Goal: Task Accomplishment & Management: Use online tool/utility

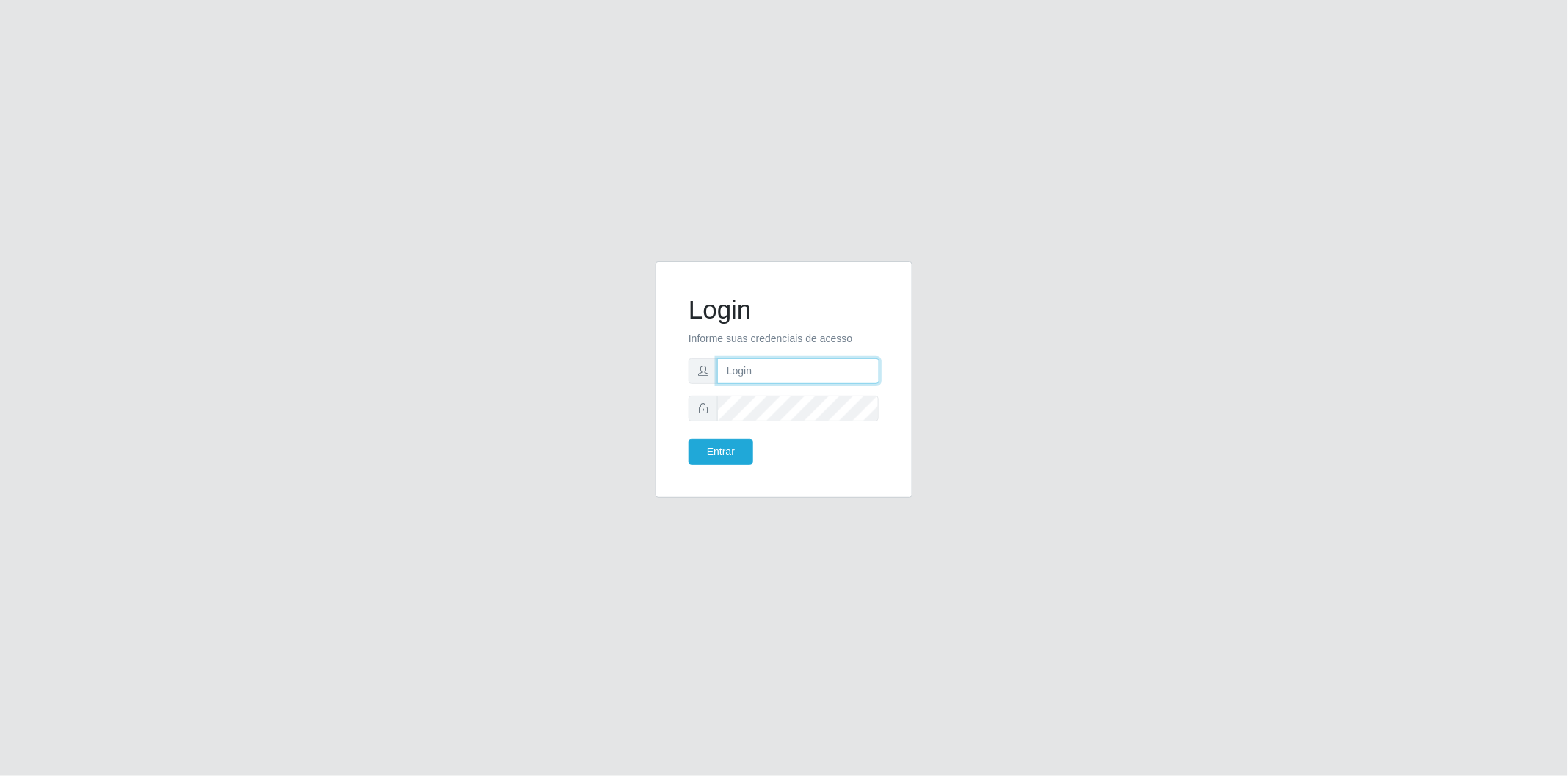
click at [767, 372] on input "text" at bounding box center [798, 371] width 162 height 25
type input "[EMAIL_ADDRESS][DOMAIN_NAME]"
click at [689, 439] on button "Entrar" at bounding box center [721, 452] width 64 height 25
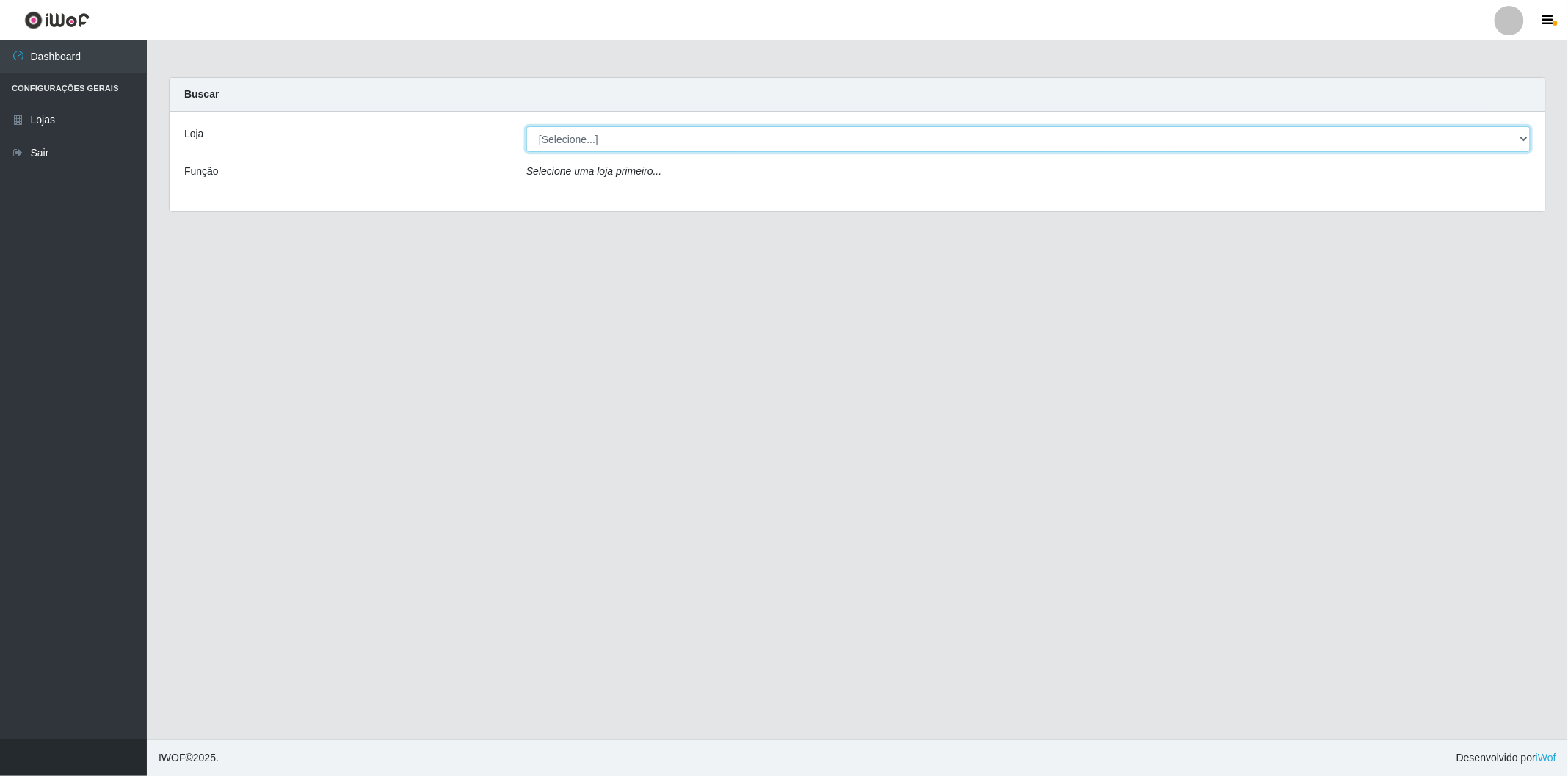
click at [745, 144] on select "[Selecione...] BomQueSó Agreste - Loja 2" at bounding box center [1029, 139] width 1005 height 25
select select "214"
click at [527, 126] on select "[Selecione...] BomQueSó Agreste - Loja 2" at bounding box center [1029, 139] width 1005 height 25
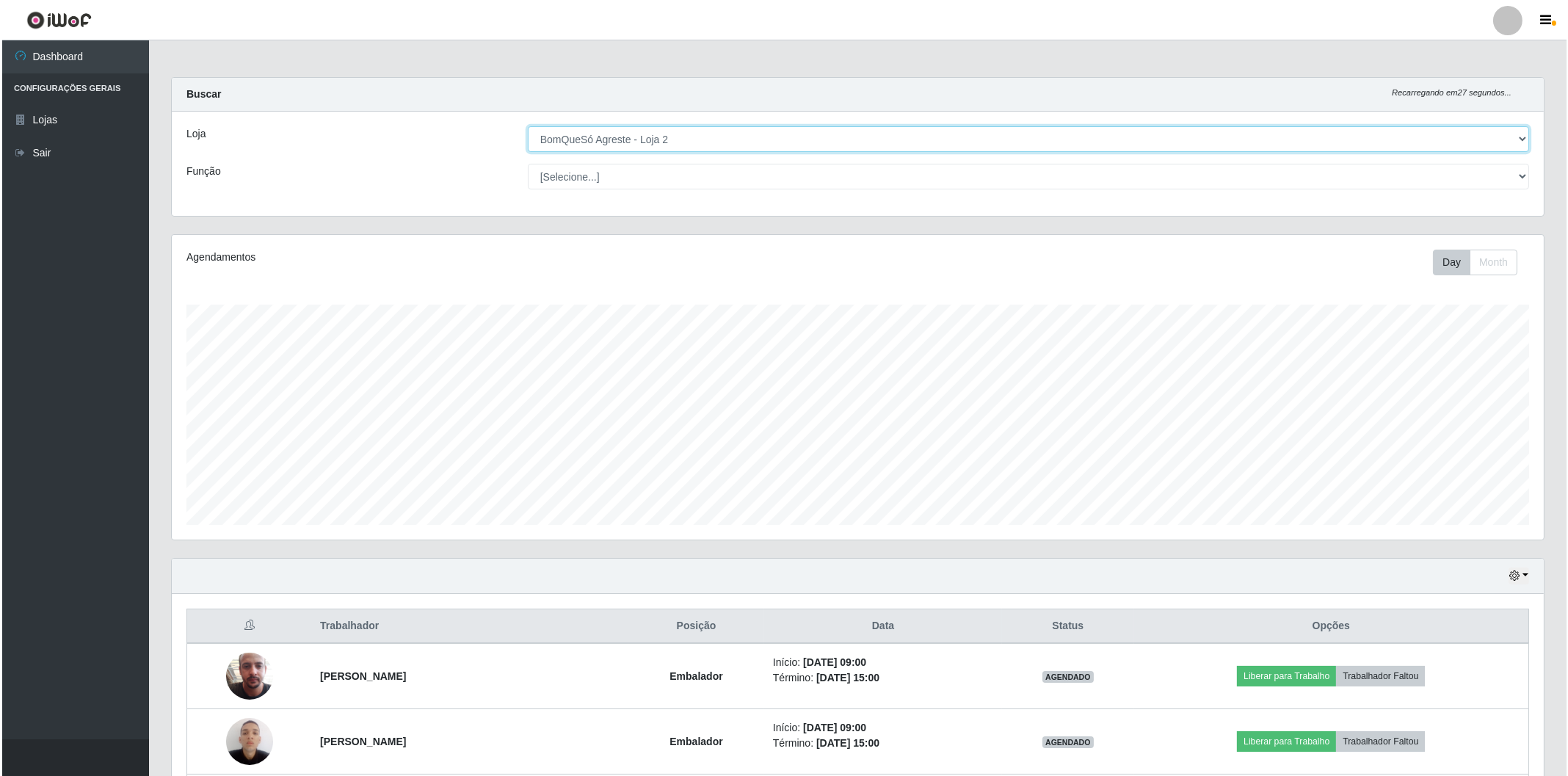
scroll to position [326, 0]
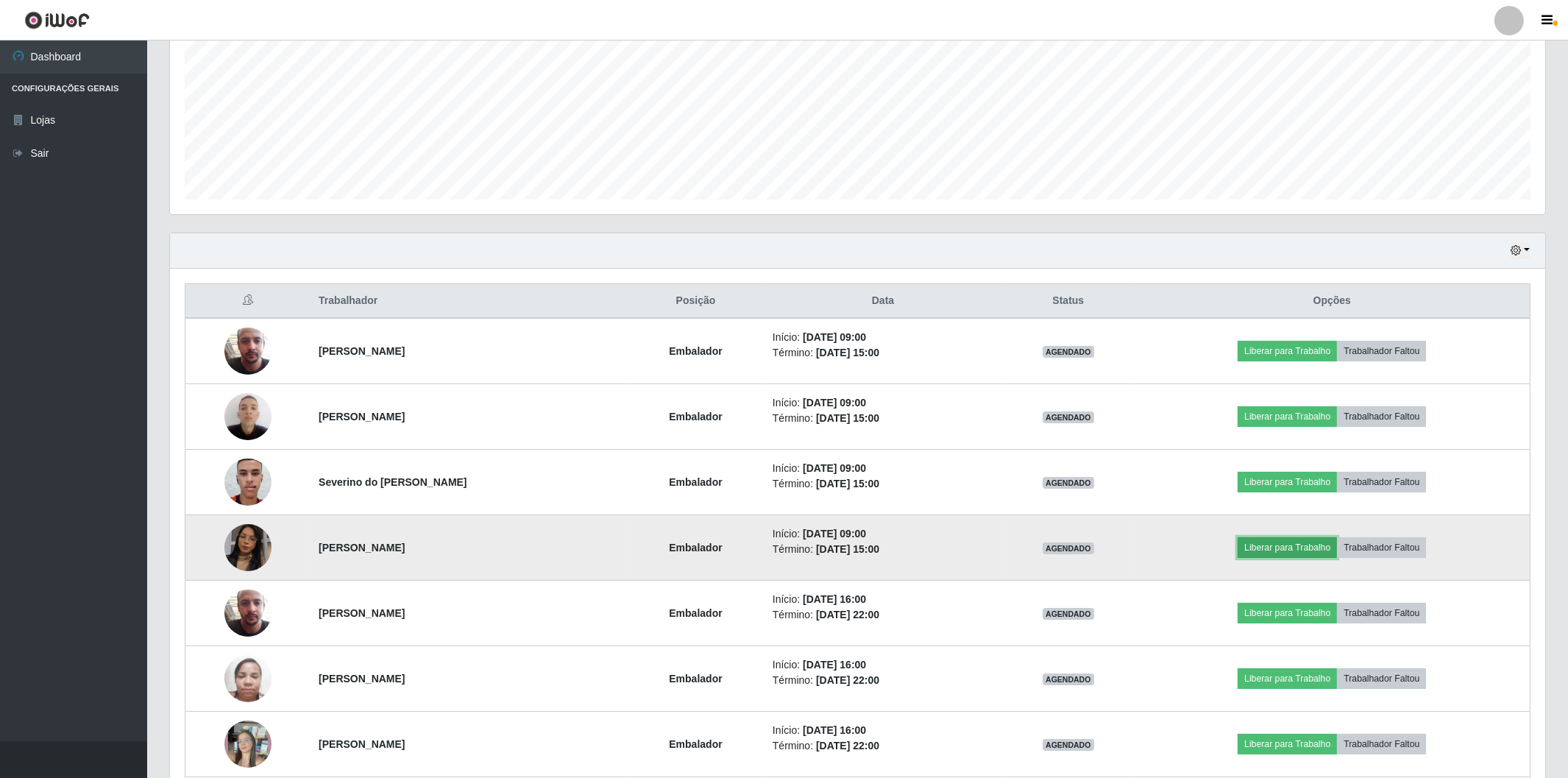
click at [1267, 550] on button "Liberar para Trabalho" at bounding box center [1287, 547] width 100 height 21
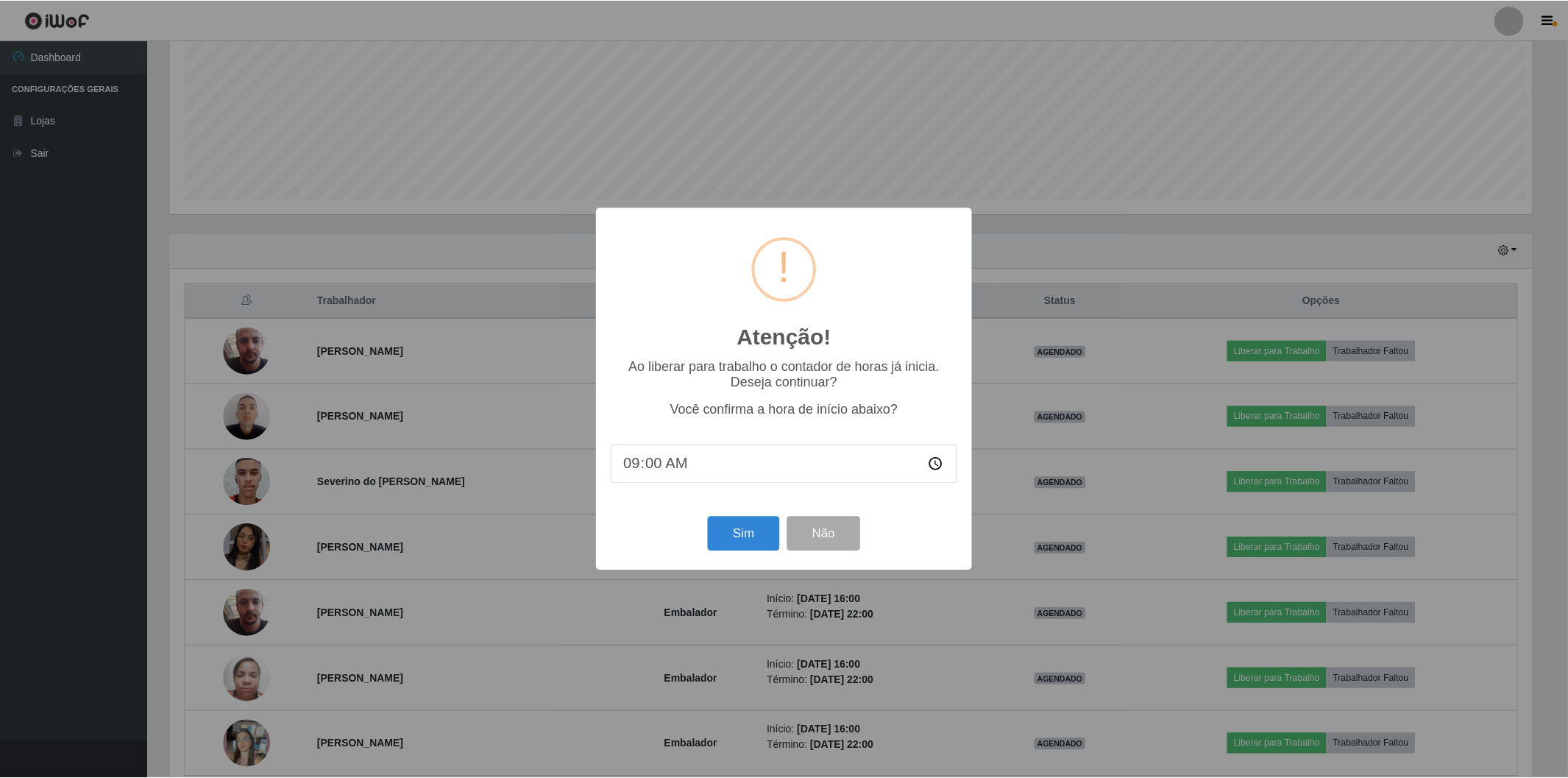
scroll to position [305, 1366]
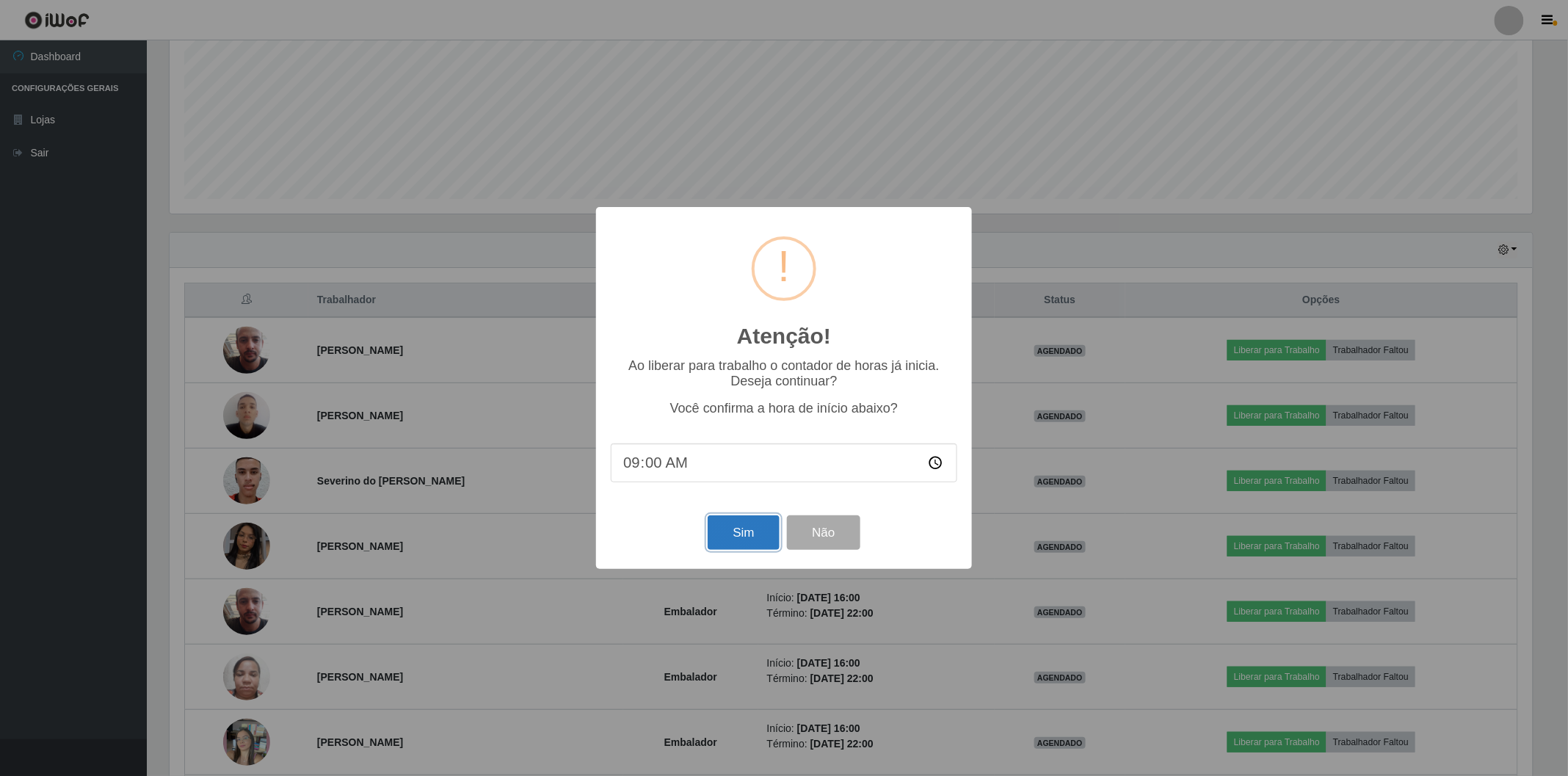
click at [751, 531] on button "Sim" at bounding box center [743, 533] width 71 height 34
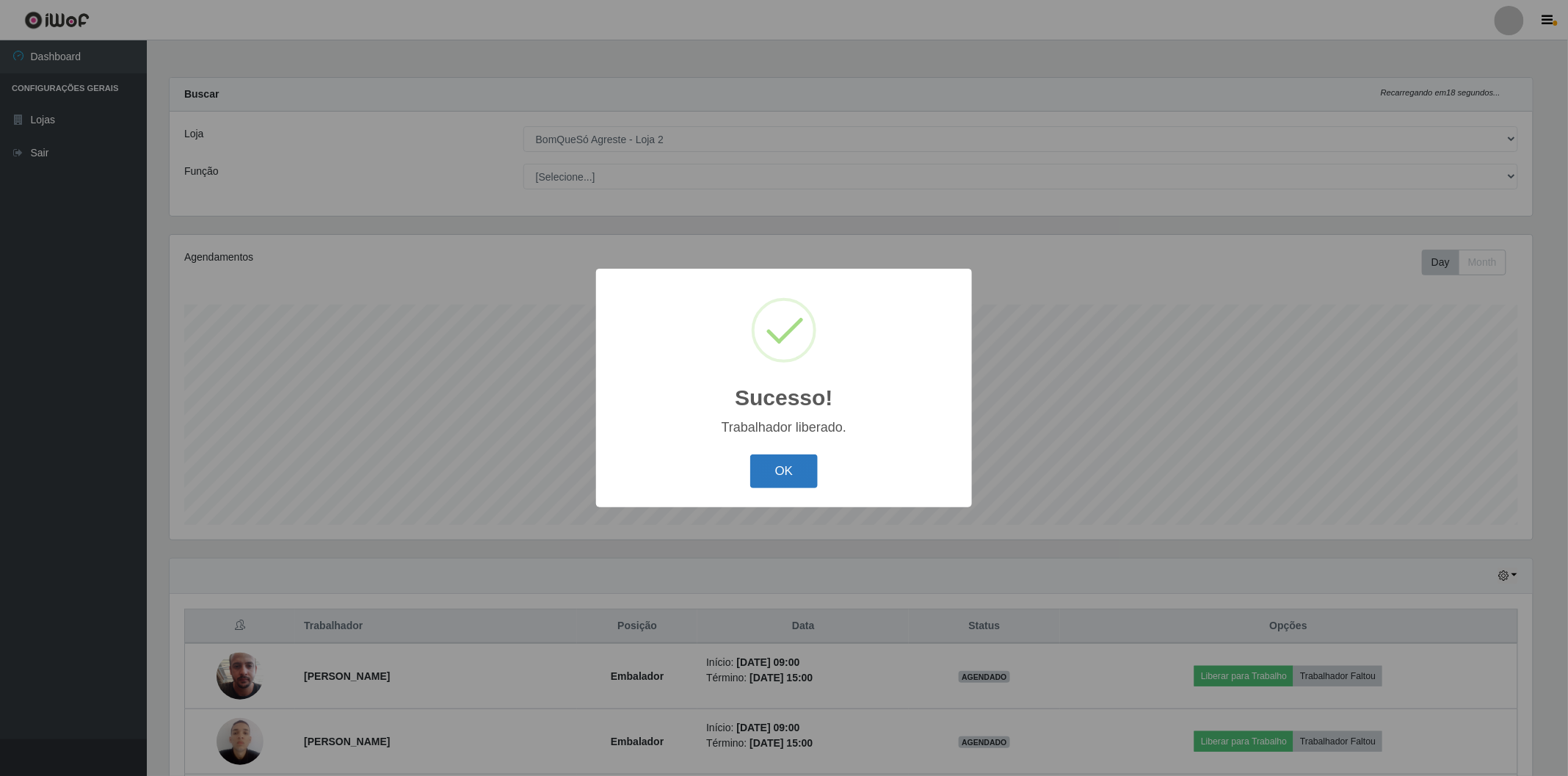
click at [788, 474] on button "OK" at bounding box center [784, 471] width 68 height 34
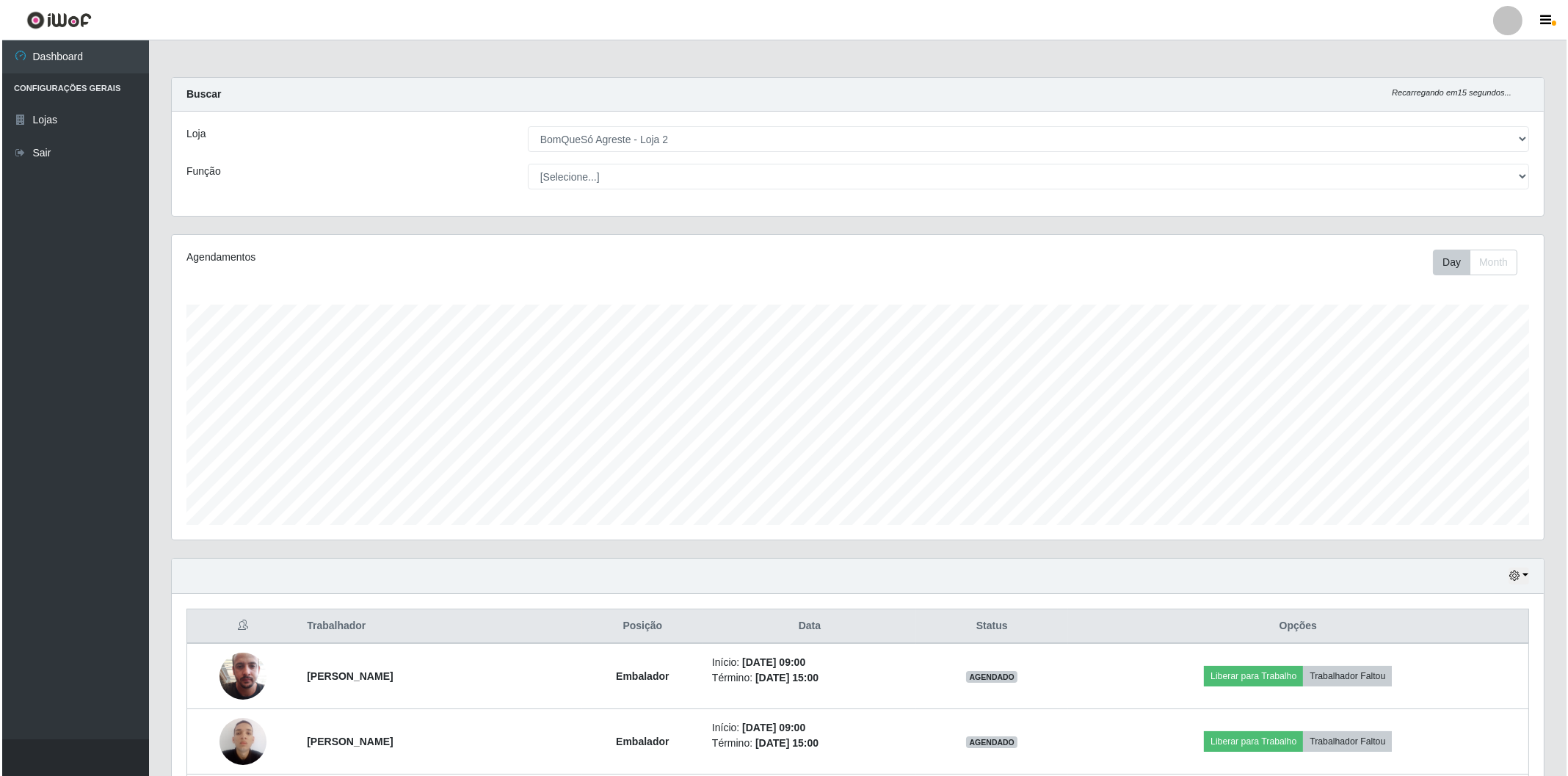
scroll to position [326, 0]
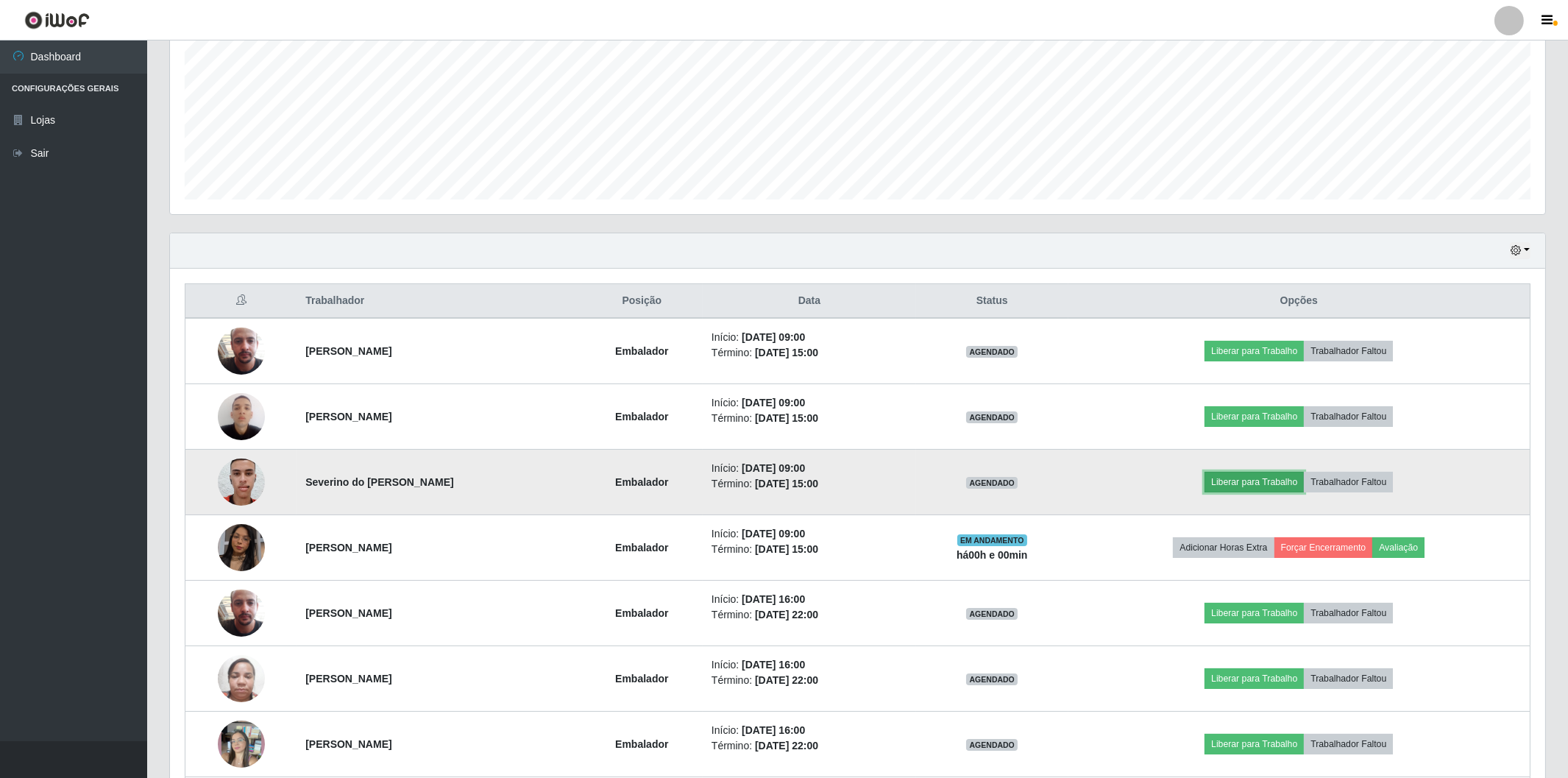
click at [1242, 481] on button "Liberar para Trabalho" at bounding box center [1254, 482] width 100 height 21
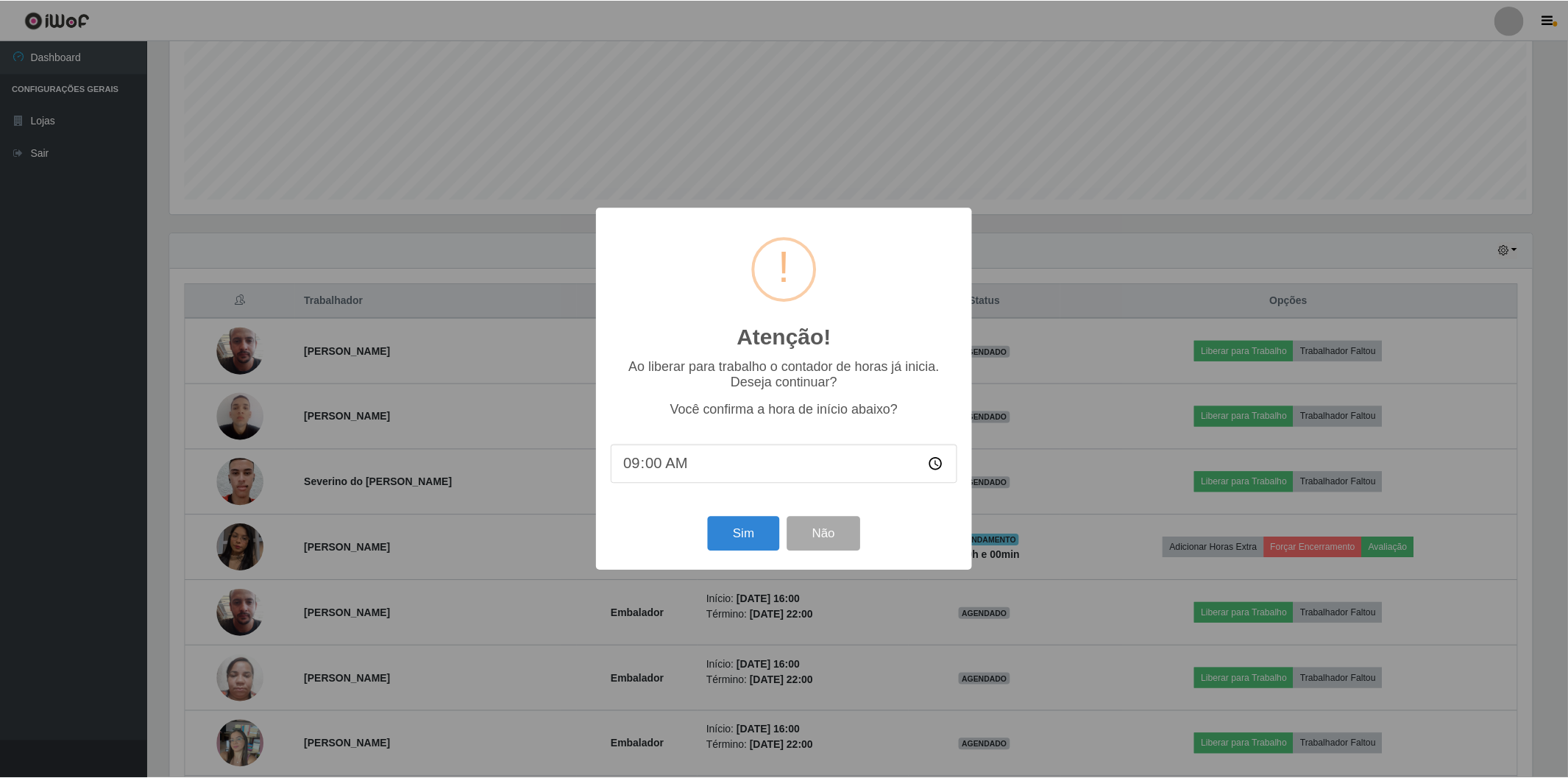
scroll to position [305, 1366]
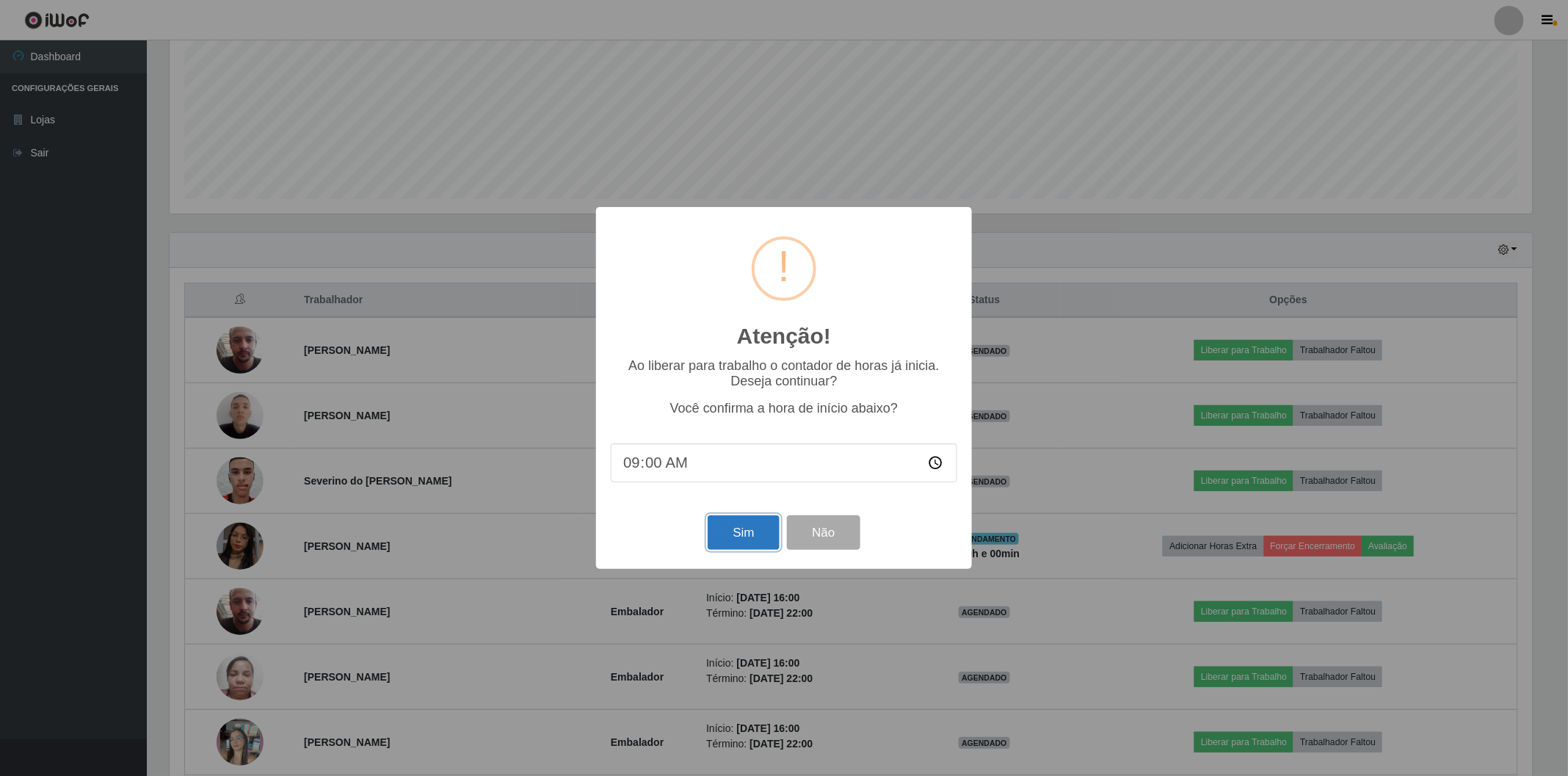
click at [727, 541] on button "Sim" at bounding box center [743, 533] width 71 height 34
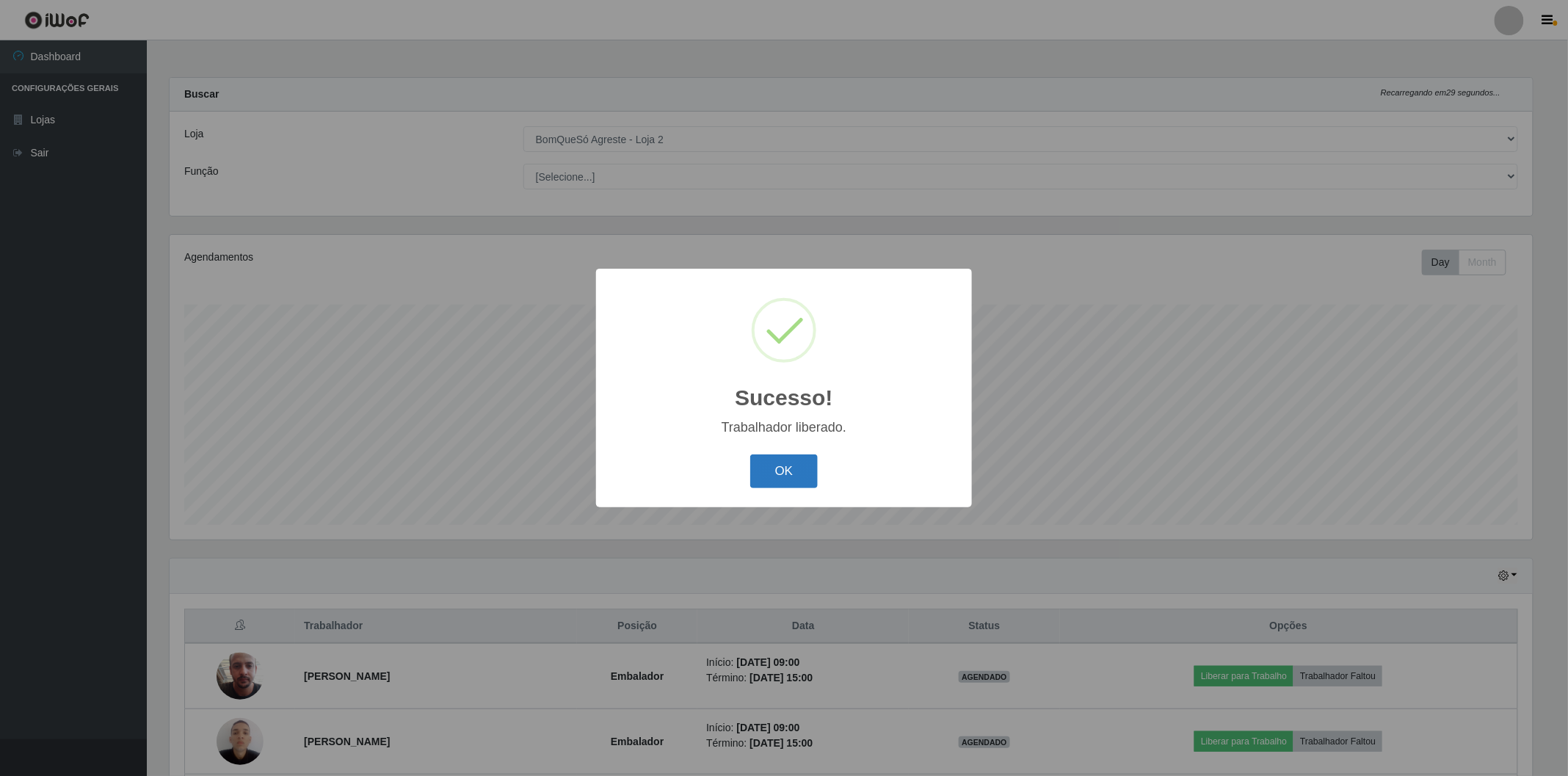
click at [786, 458] on button "OK" at bounding box center [784, 471] width 68 height 34
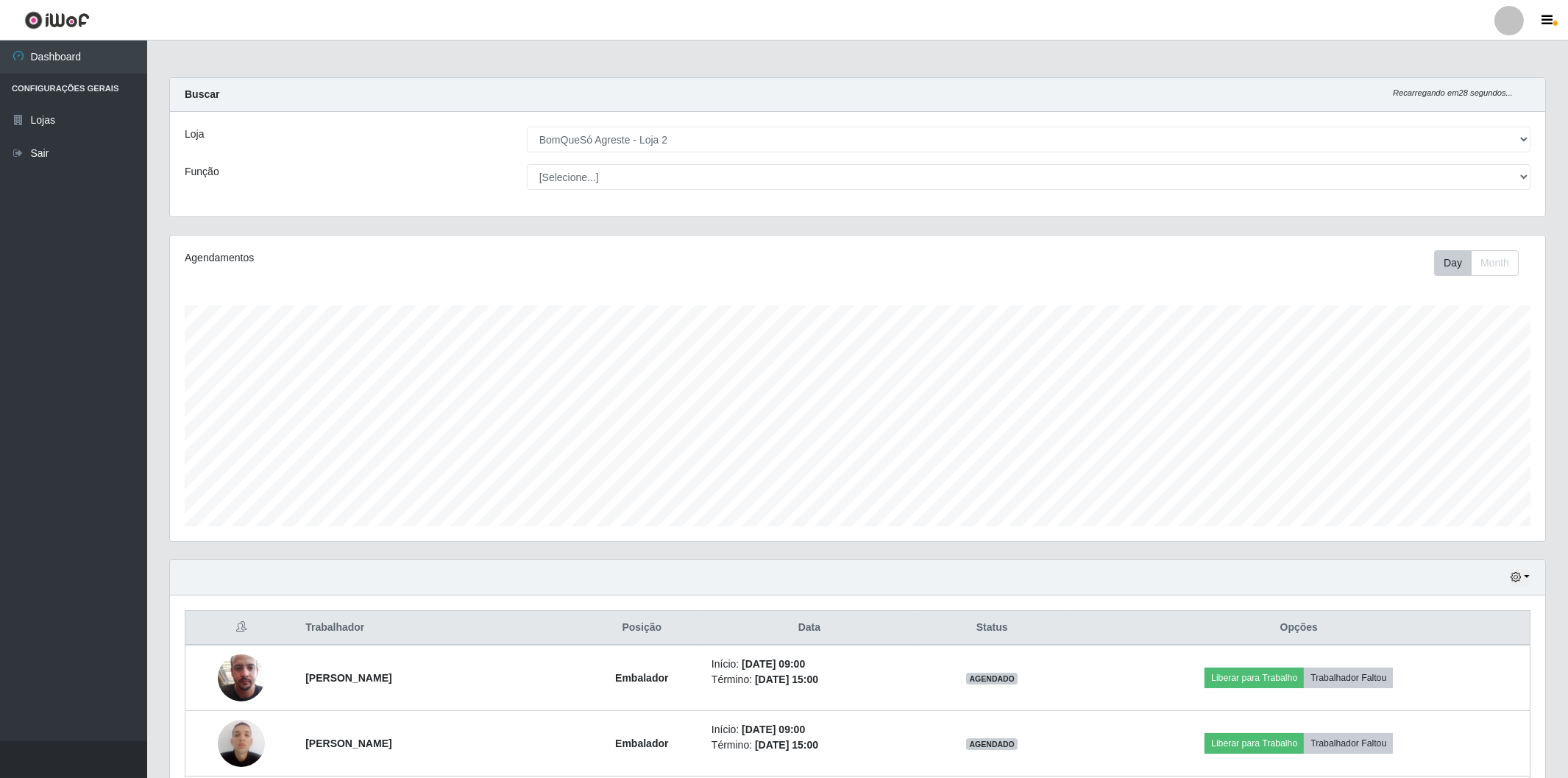
scroll to position [245, 0]
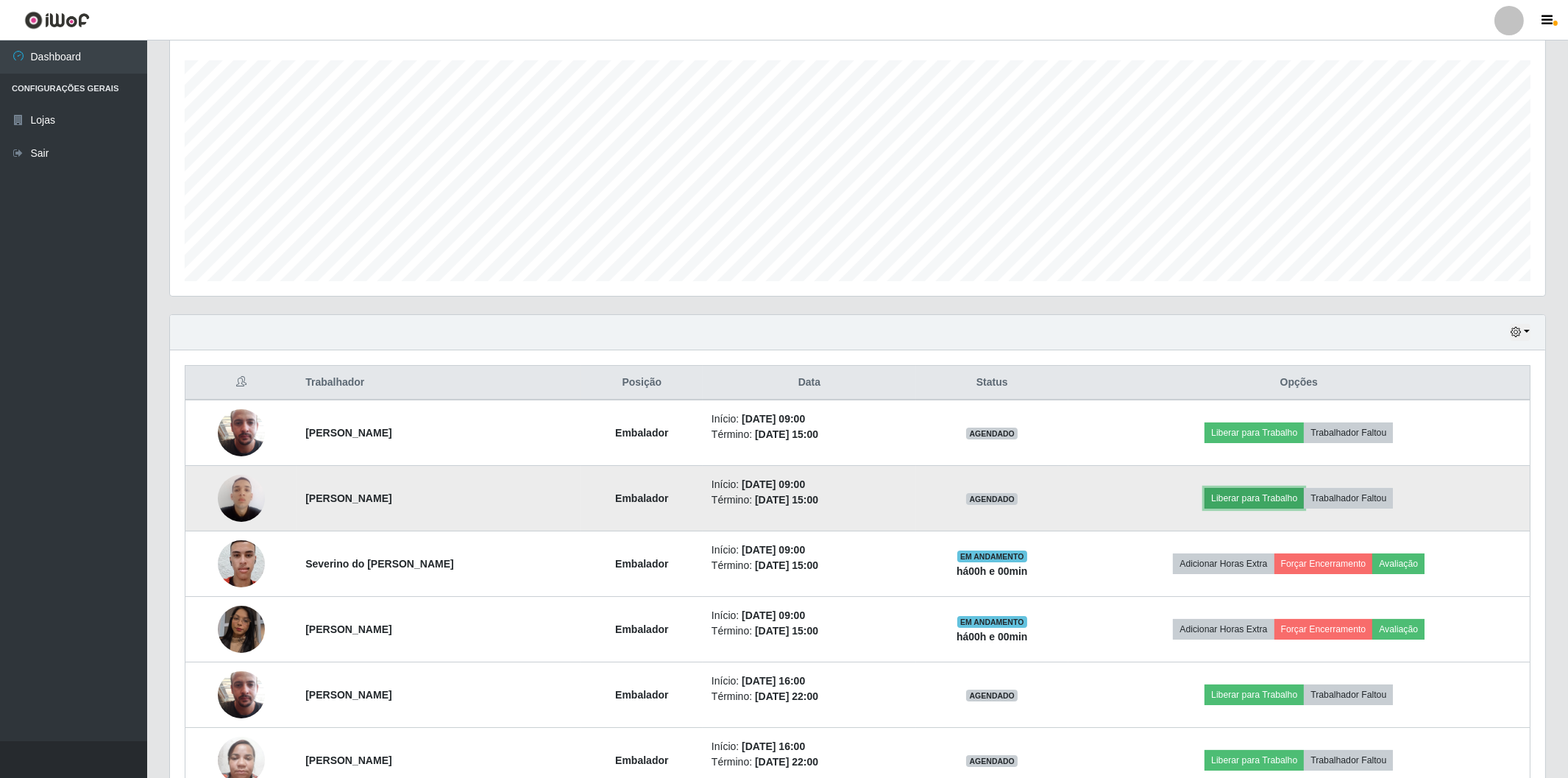
click at [1283, 496] on button "Liberar para Trabalho" at bounding box center [1254, 499] width 100 height 21
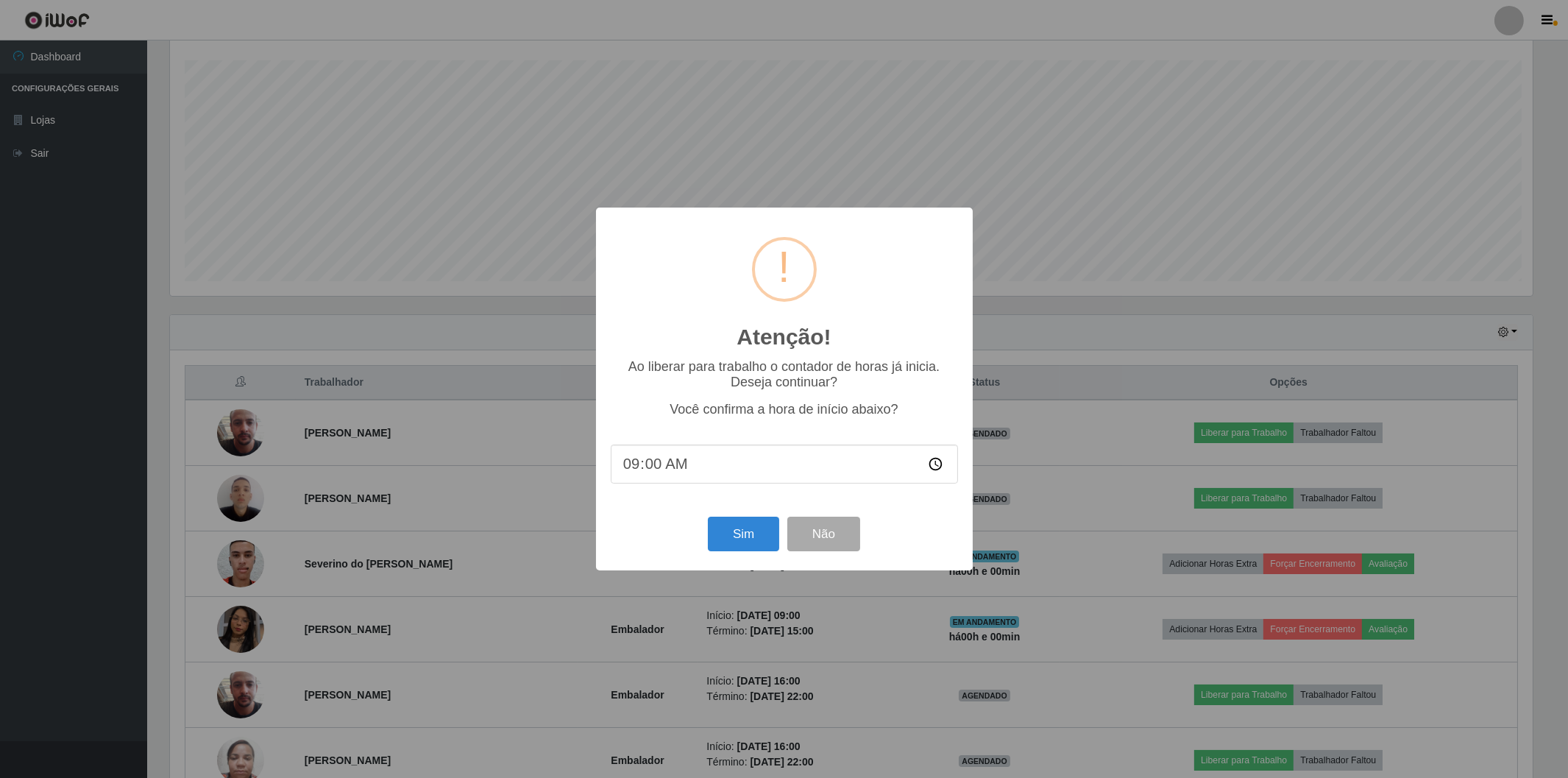
scroll to position [305, 1366]
click at [750, 541] on button "Sim" at bounding box center [744, 534] width 71 height 34
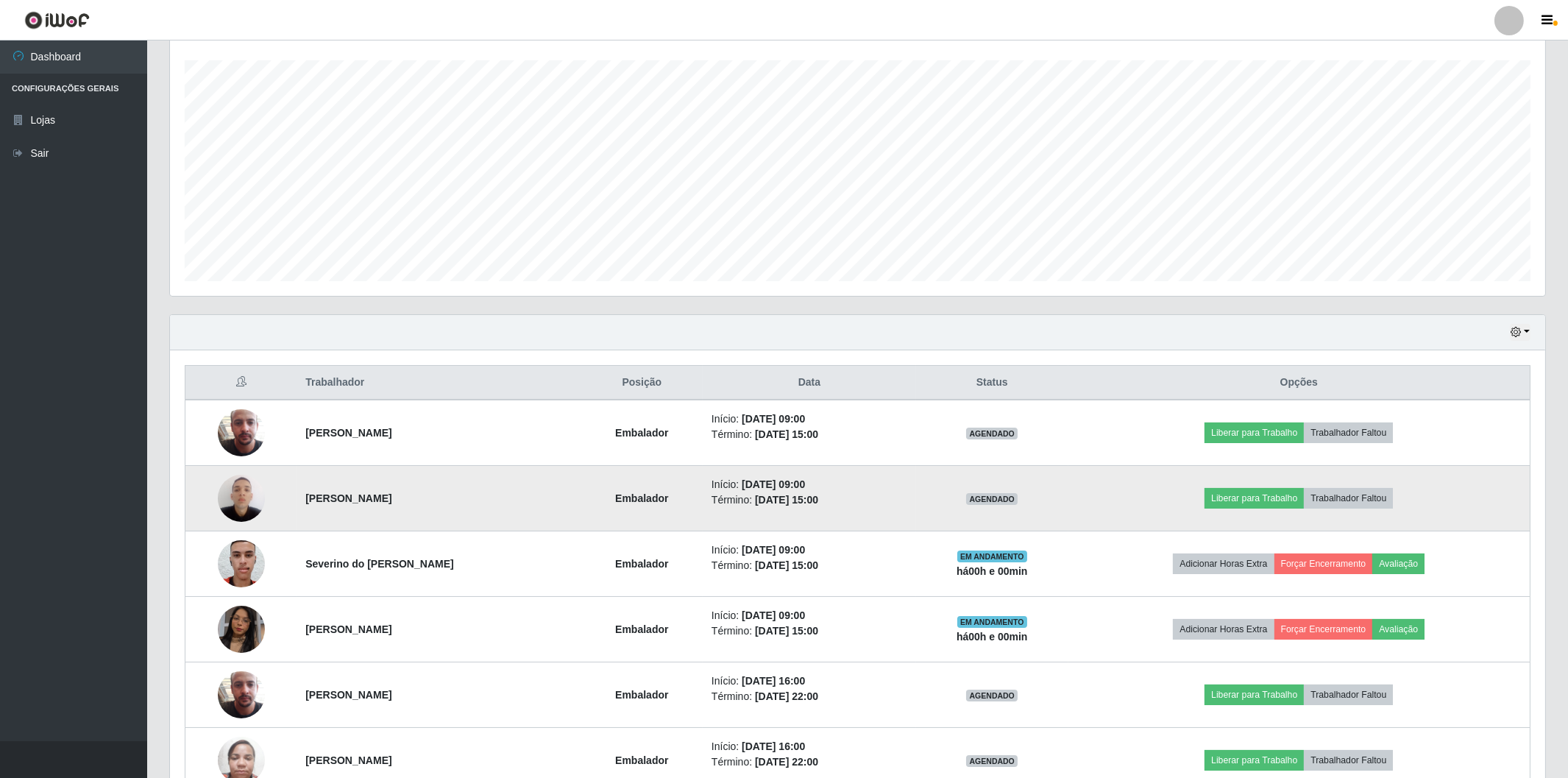
scroll to position [0, 0]
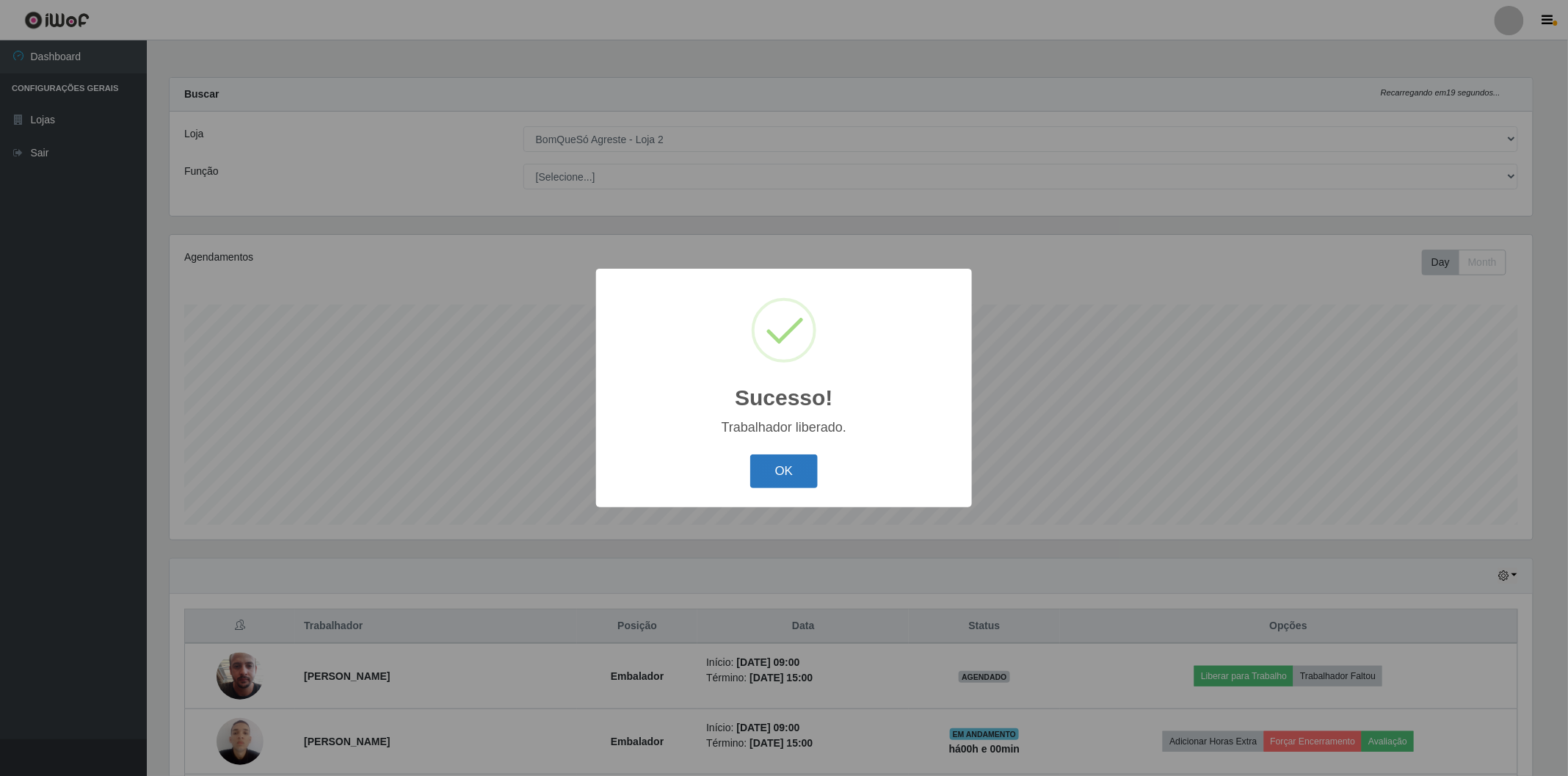
click at [790, 468] on button "OK" at bounding box center [784, 471] width 68 height 34
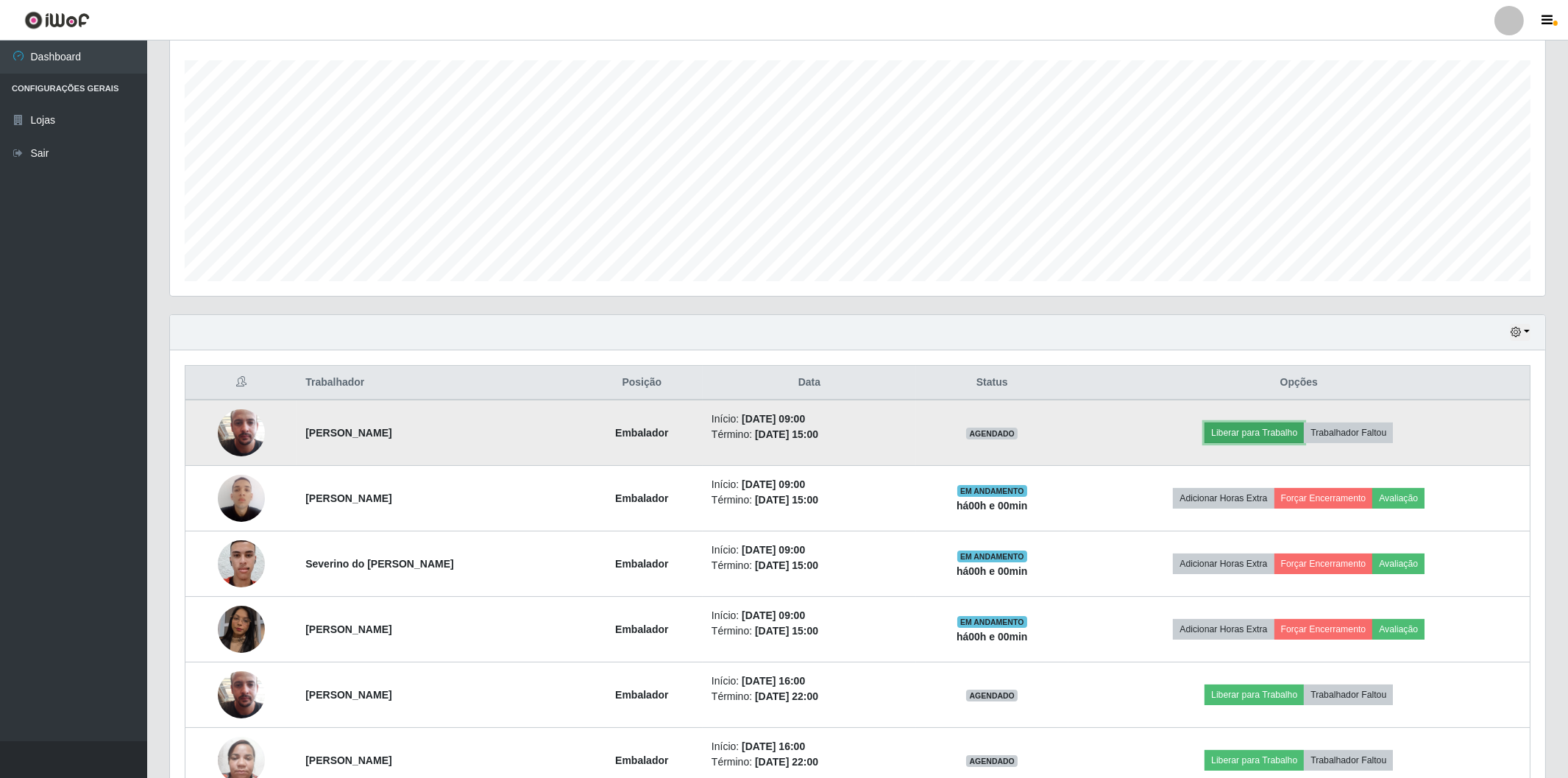
click at [1239, 431] on button "Liberar para Trabalho" at bounding box center [1254, 433] width 100 height 21
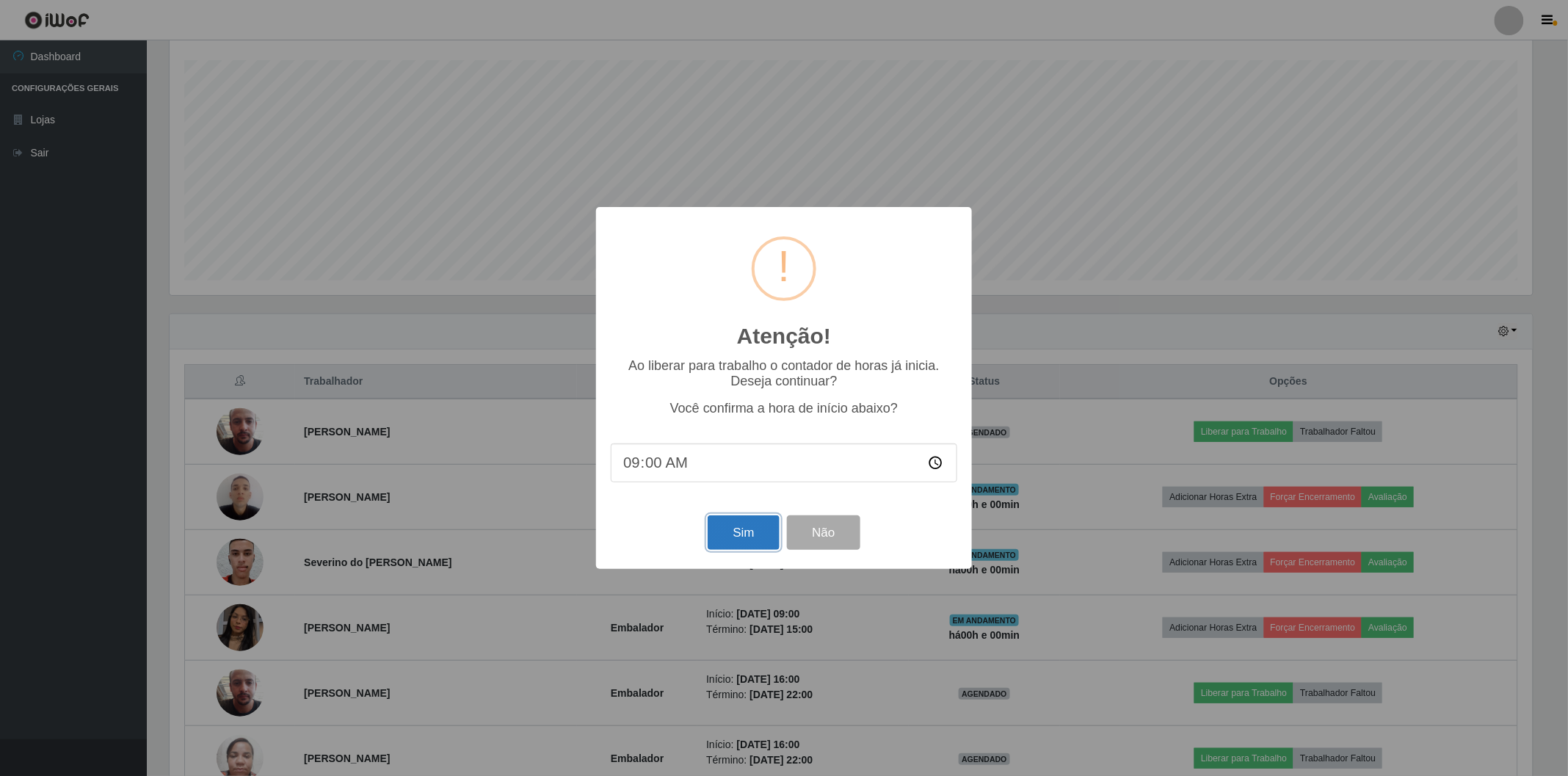
click at [754, 536] on button "Sim" at bounding box center [743, 533] width 71 height 34
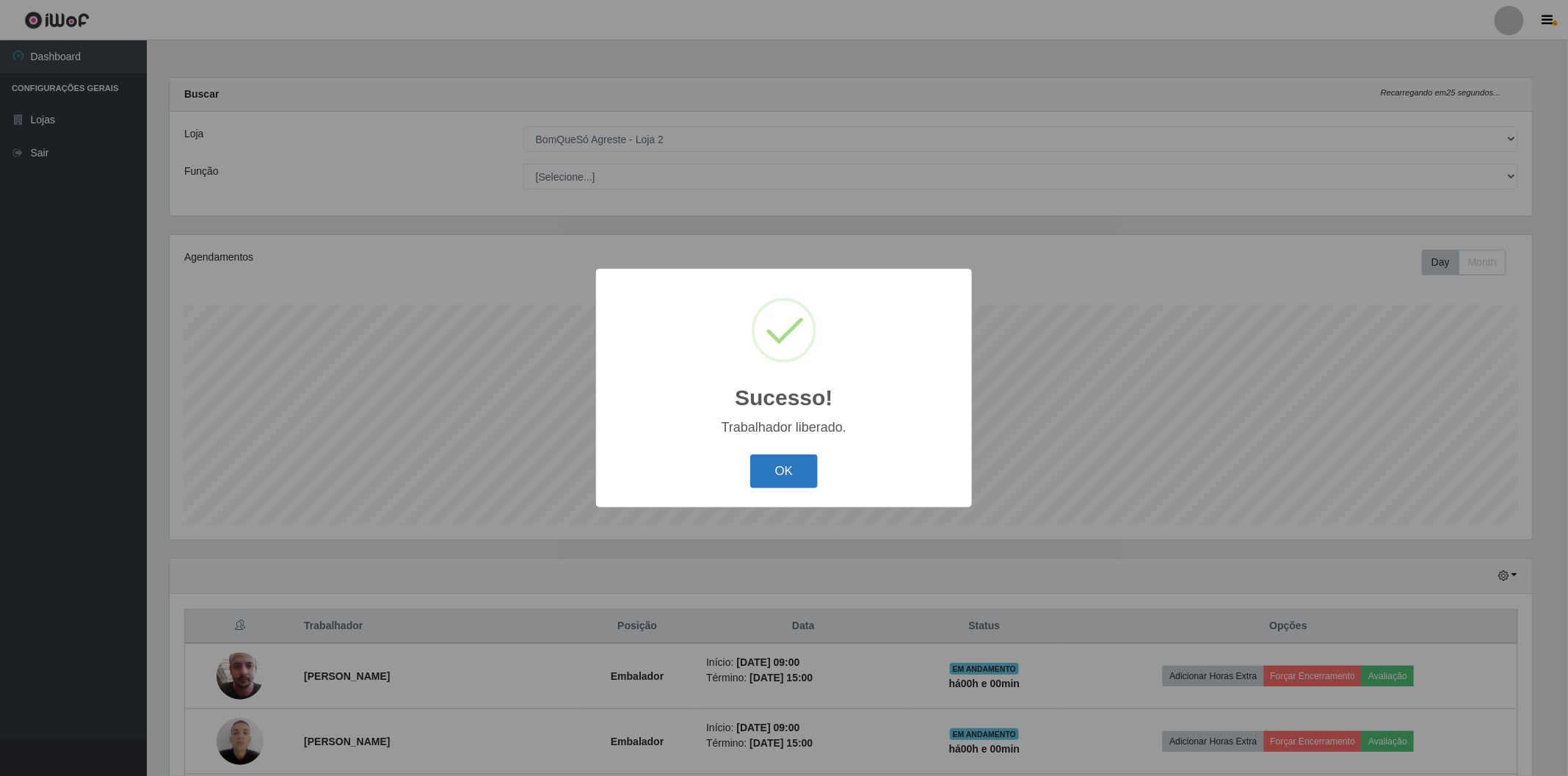
click at [787, 467] on button "OK" at bounding box center [784, 471] width 68 height 34
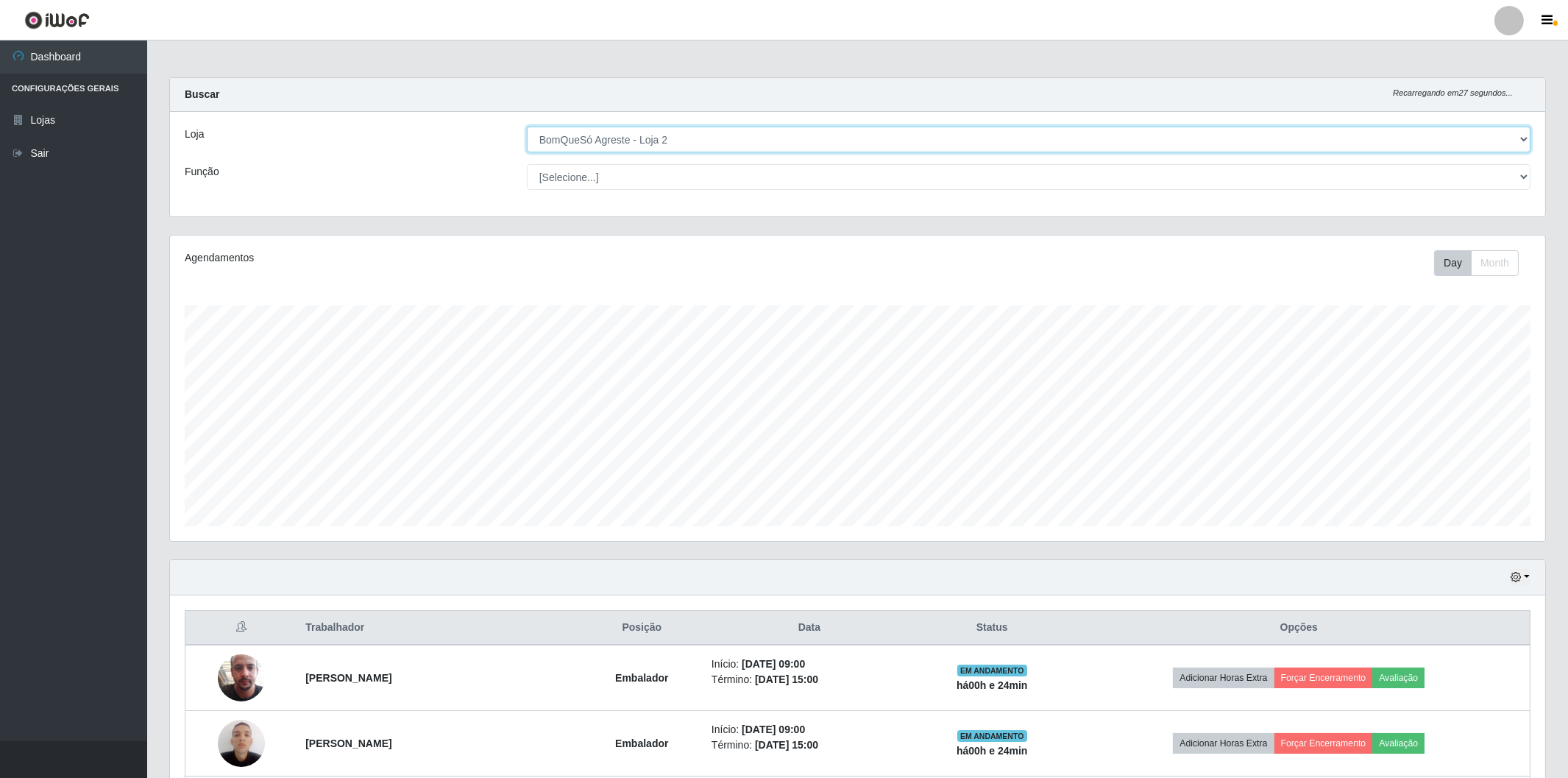
click at [1300, 141] on select "[Selecione...] BomQueSó Agreste - Loja 2" at bounding box center [1029, 139] width 1004 height 25
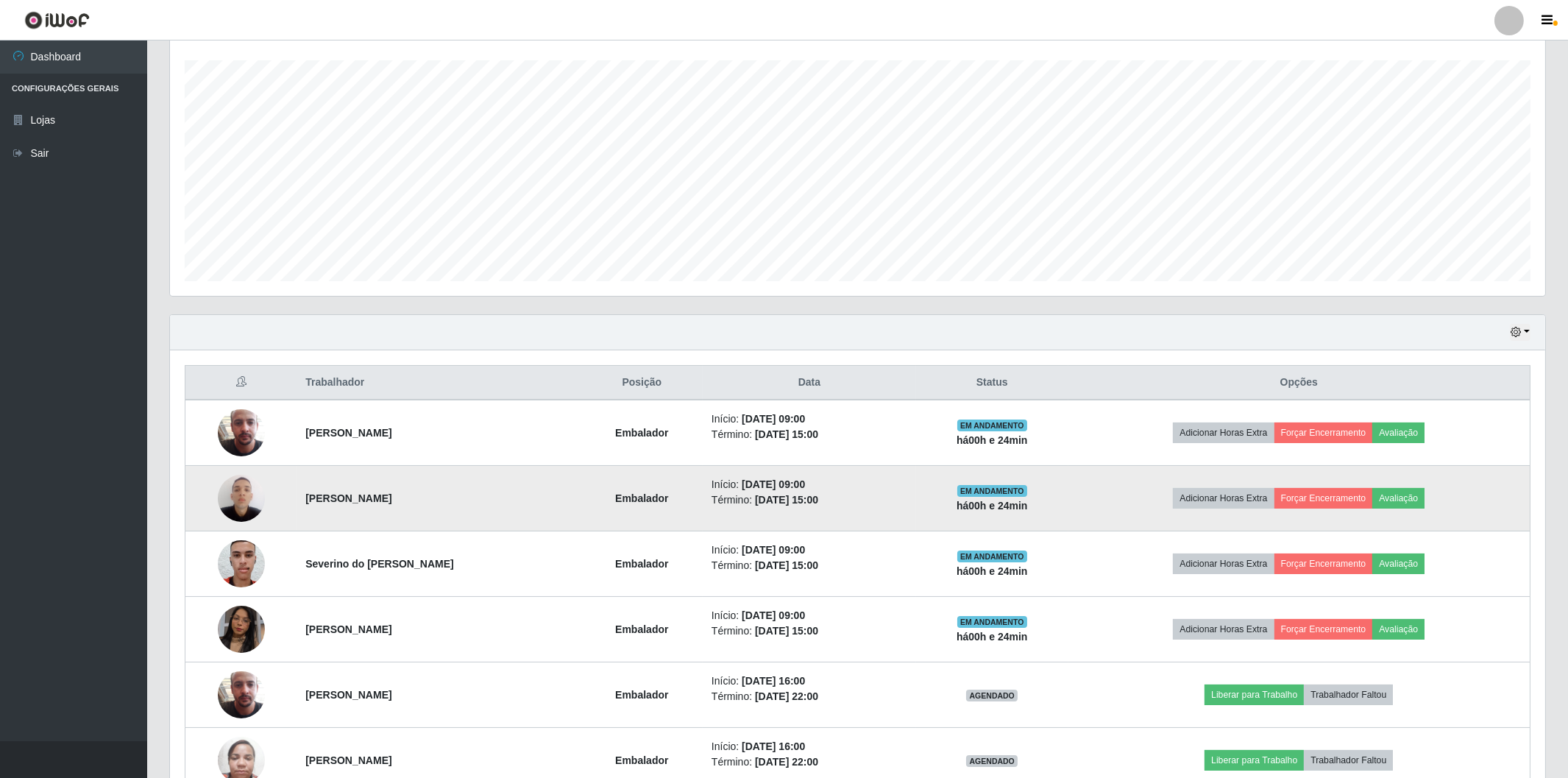
scroll to position [326, 0]
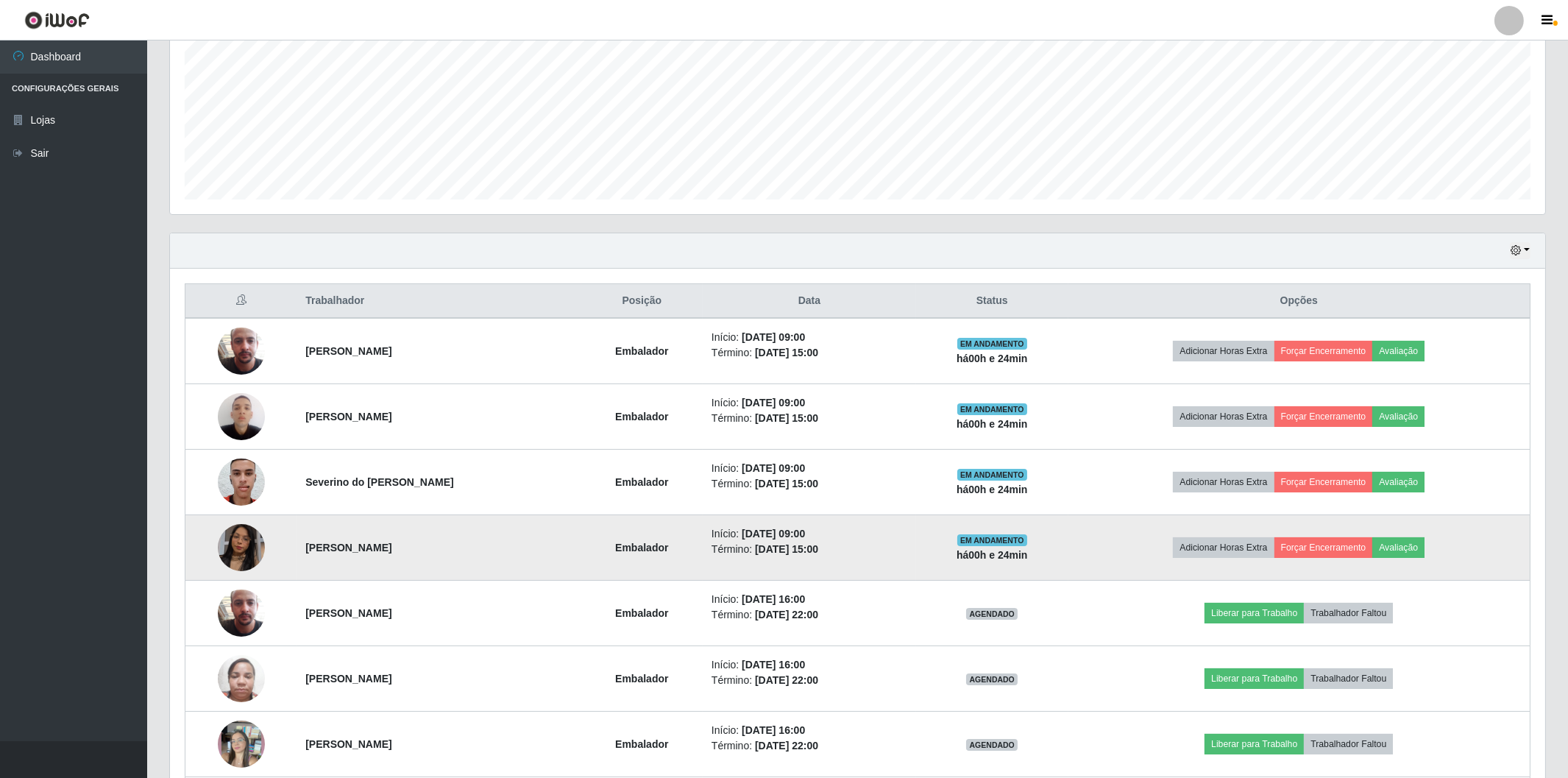
click at [230, 546] on img at bounding box center [241, 547] width 47 height 84
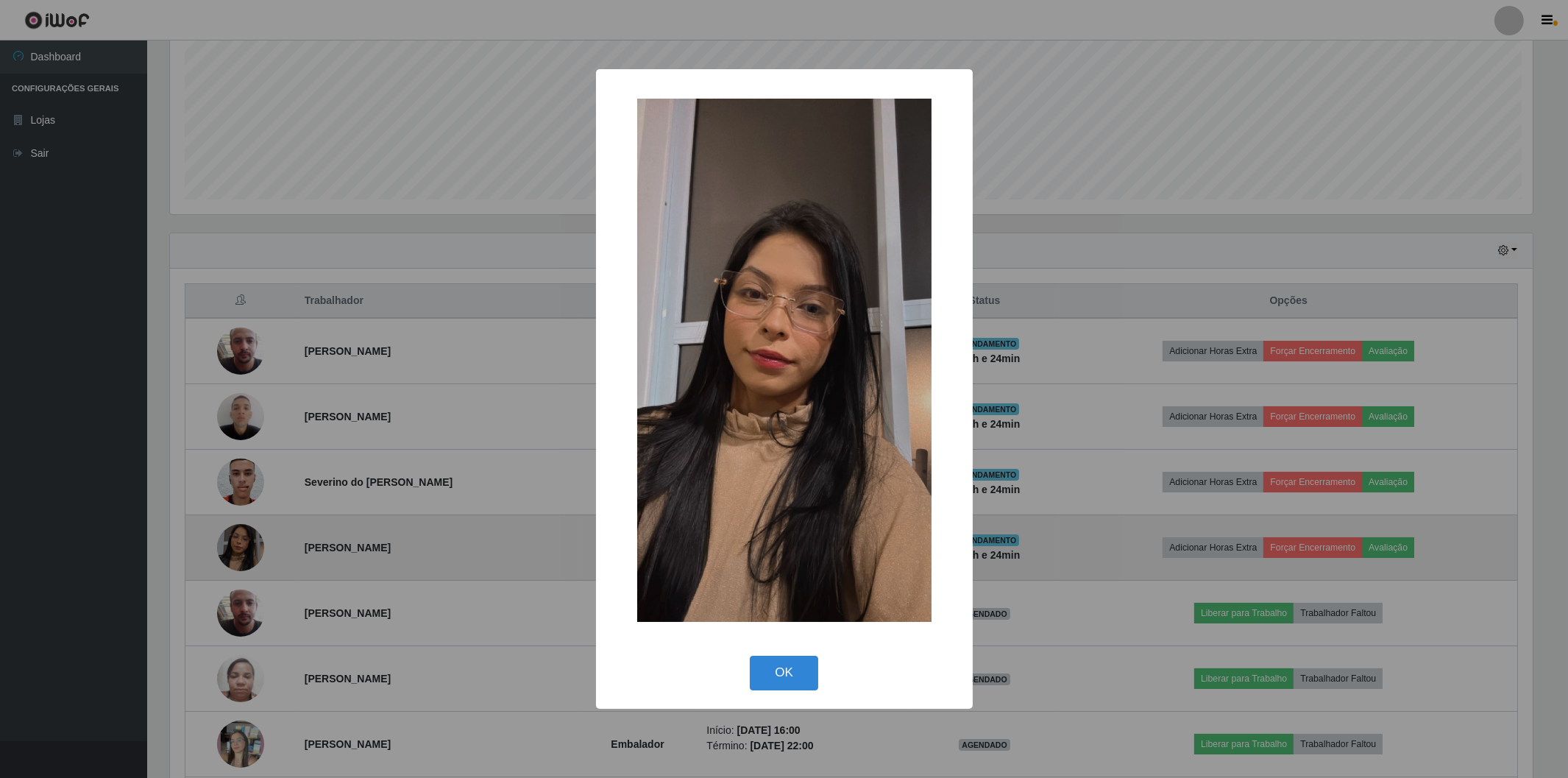
scroll to position [305, 1366]
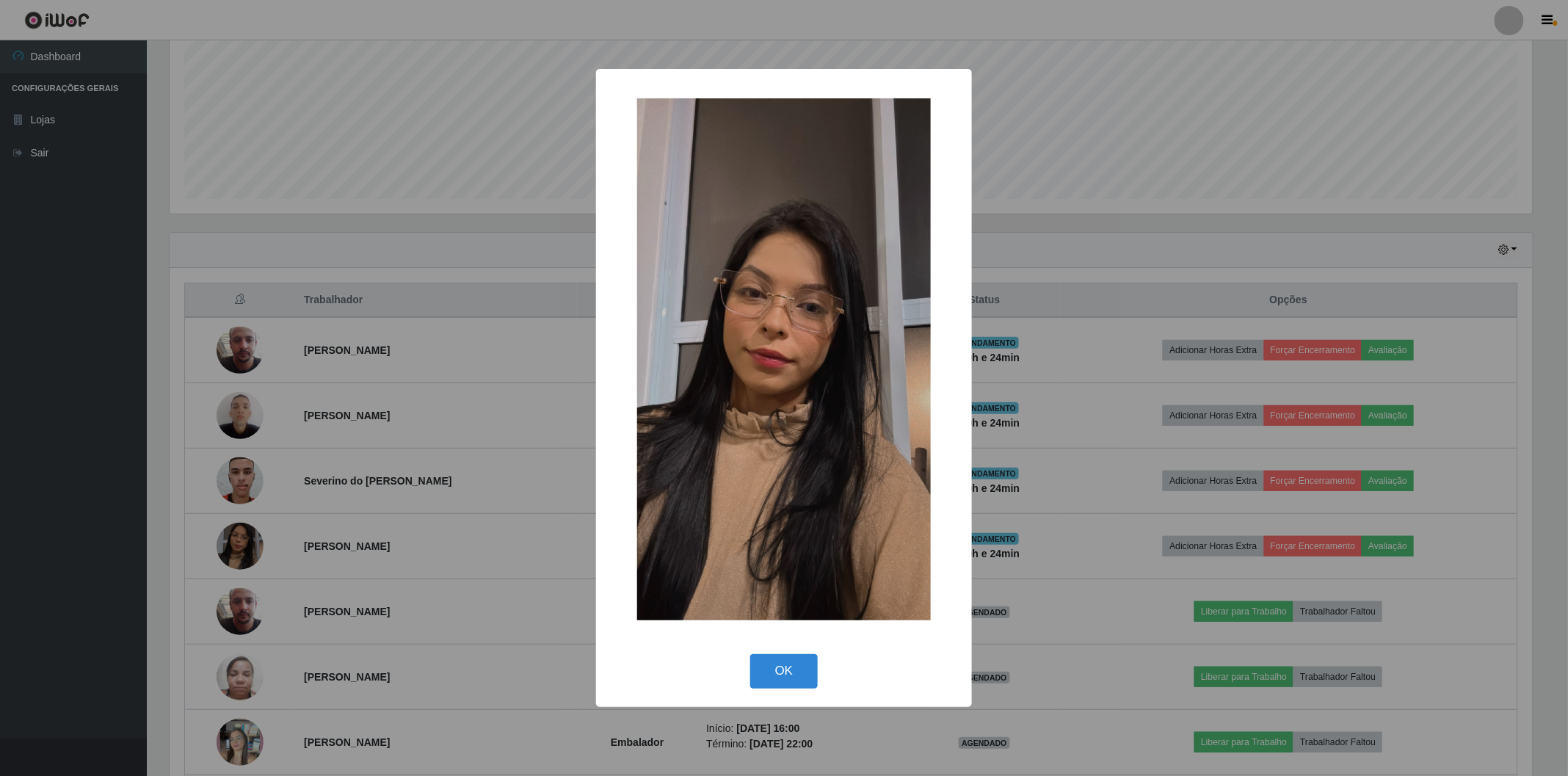
click at [230, 544] on div "× OK Cancel" at bounding box center [784, 388] width 1568 height 776
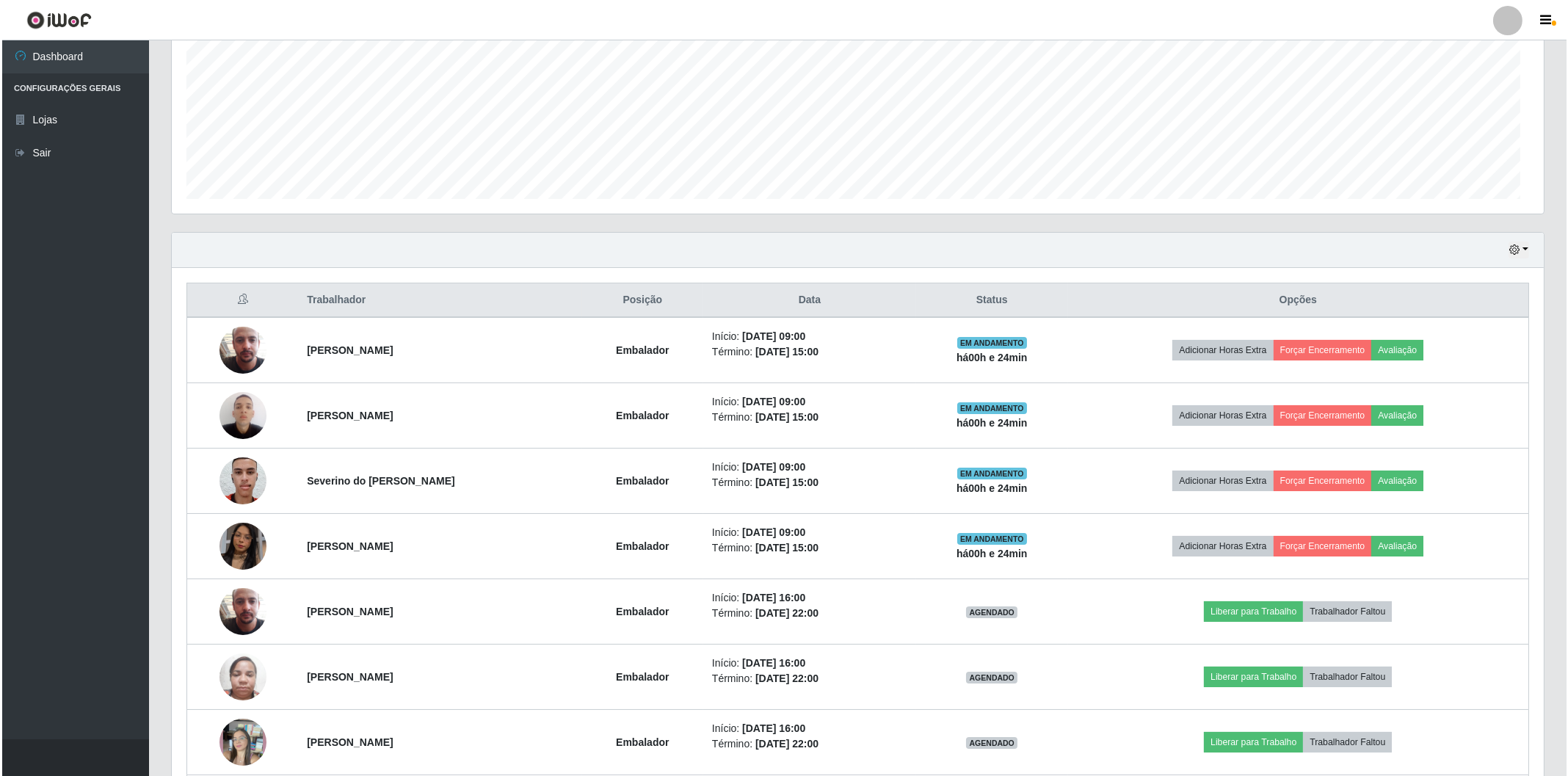
scroll to position [304, 1372]
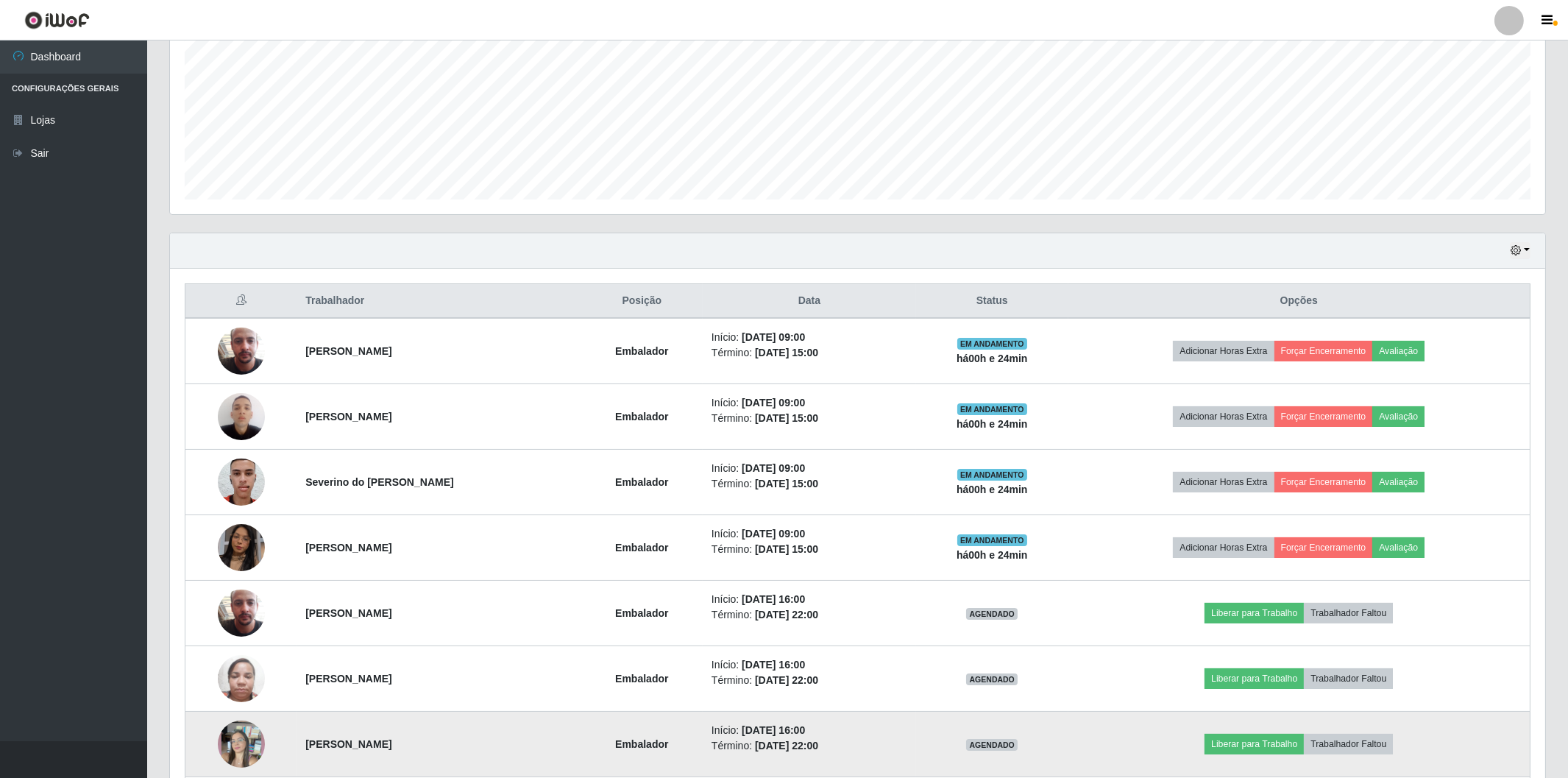
click at [246, 761] on img at bounding box center [241, 744] width 47 height 84
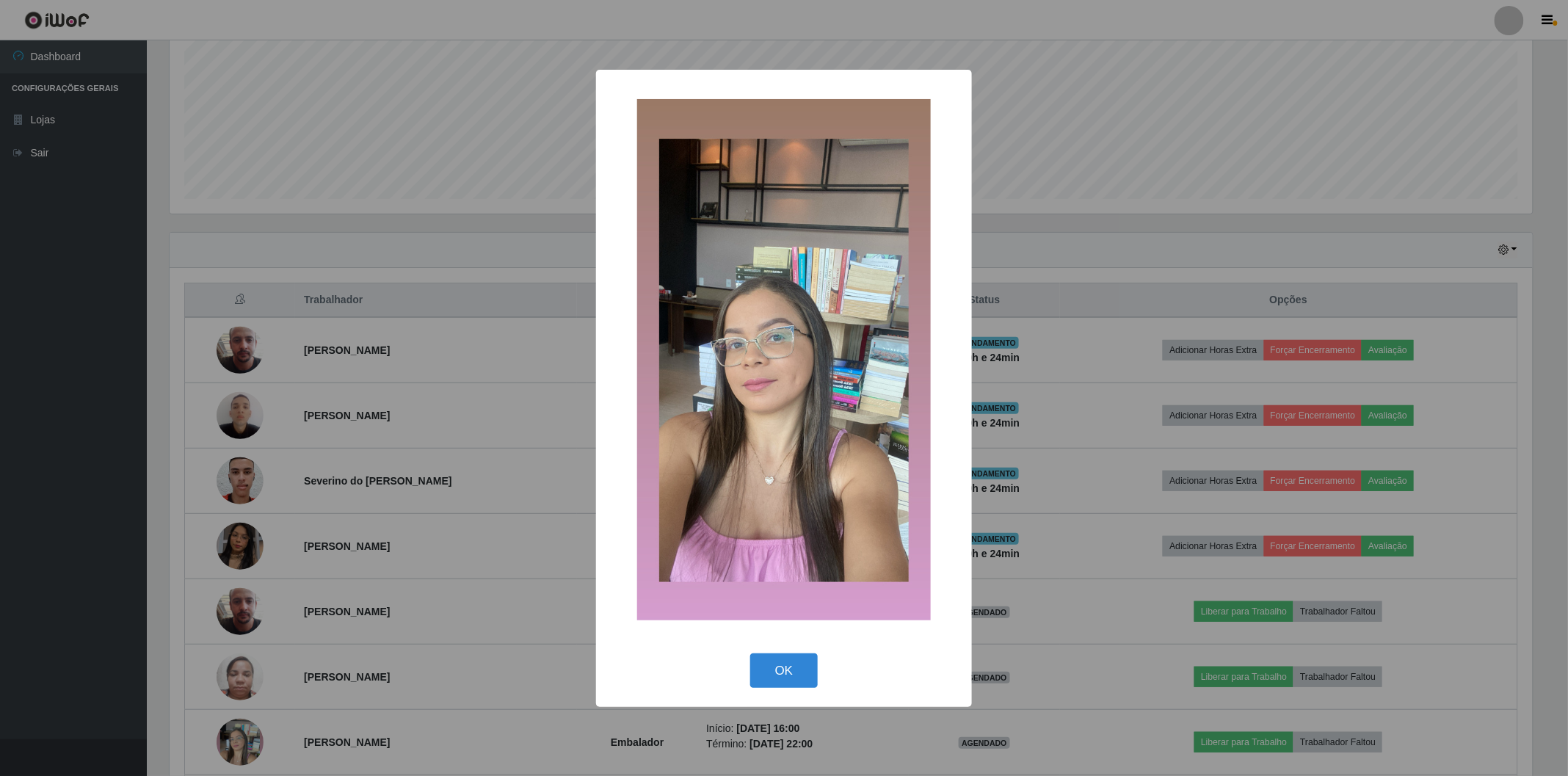
click at [243, 749] on div "× OK Cancel" at bounding box center [784, 388] width 1568 height 776
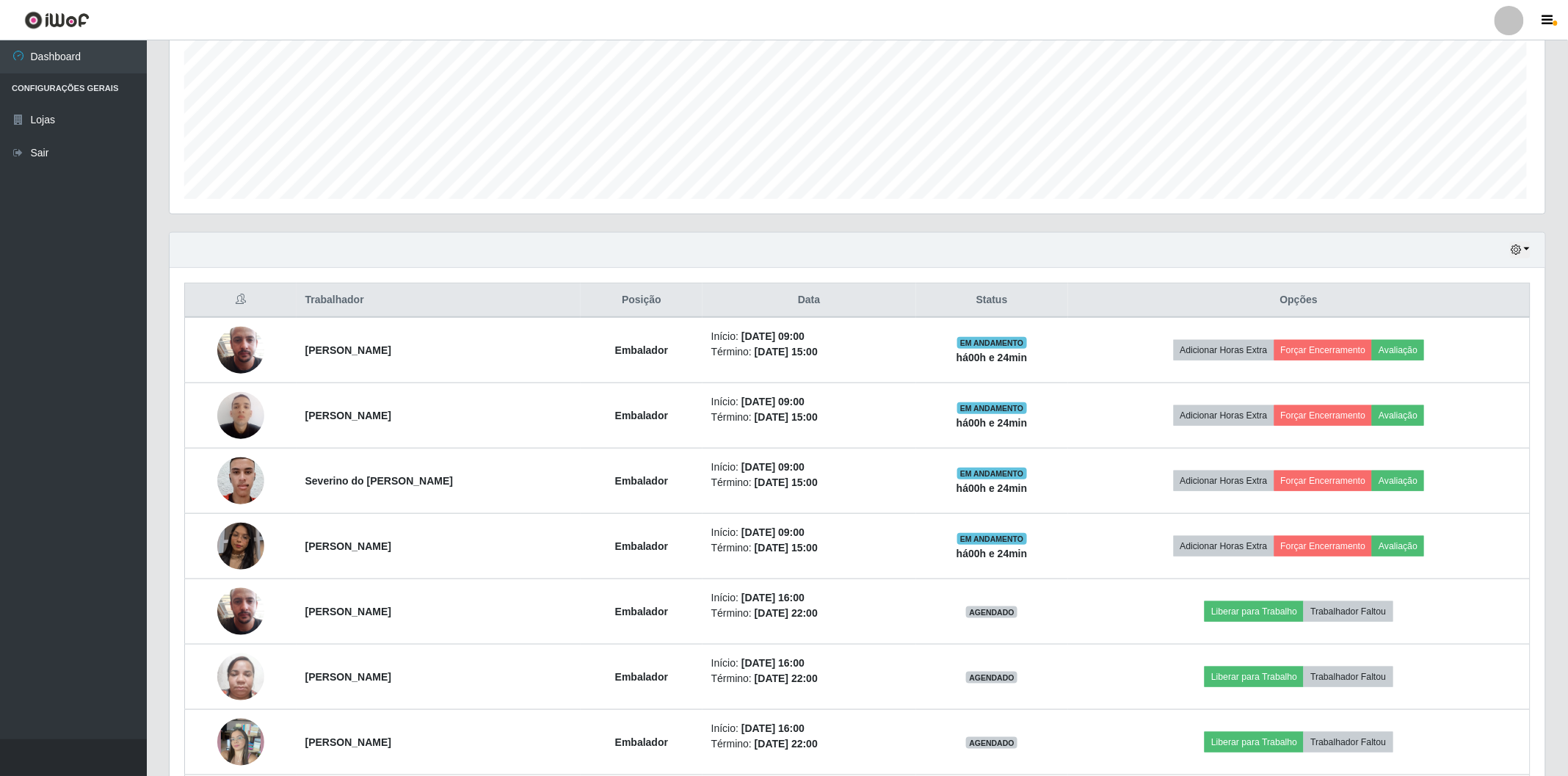
scroll to position [304, 1372]
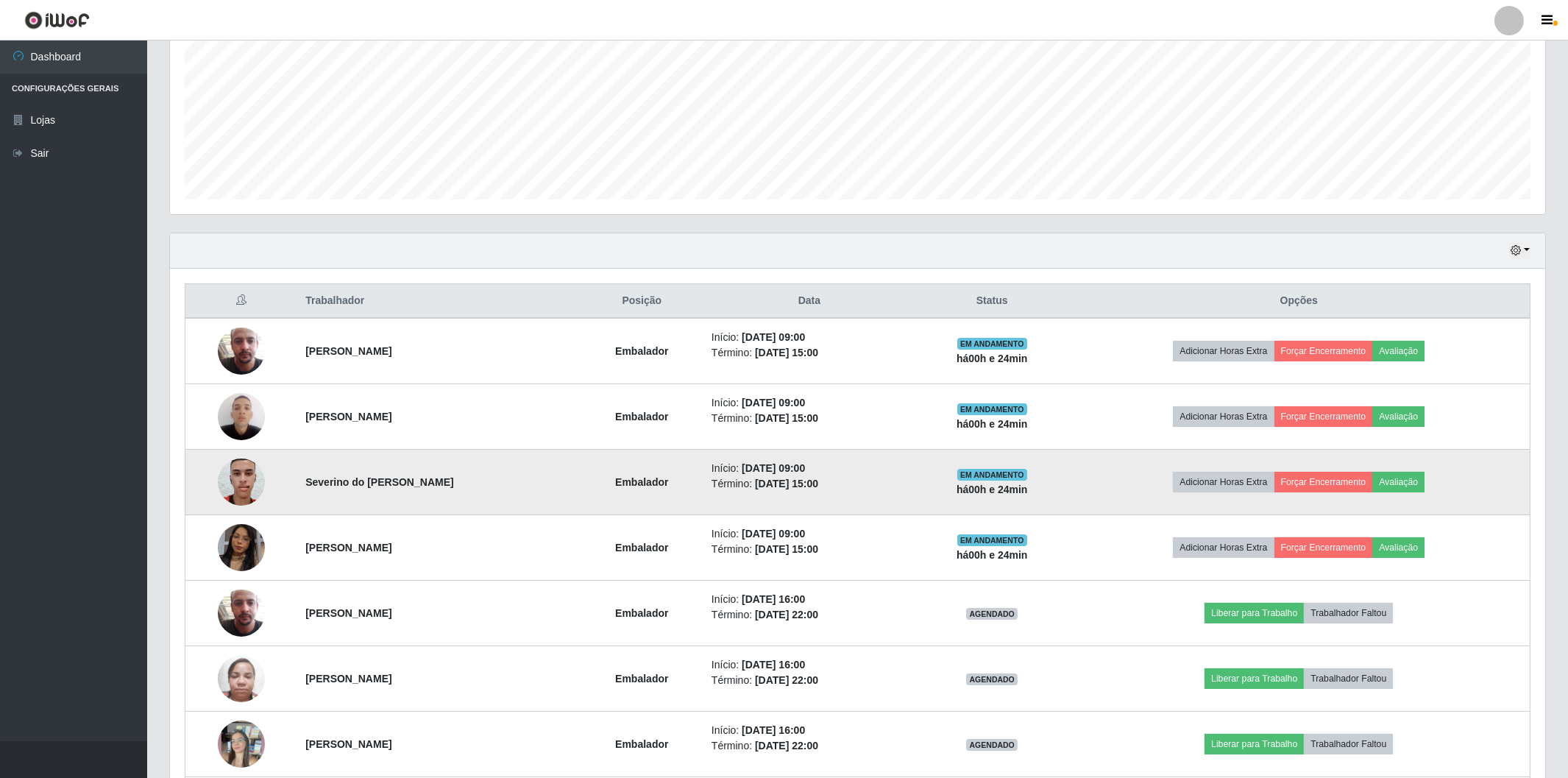
click at [244, 487] on img at bounding box center [241, 481] width 47 height 63
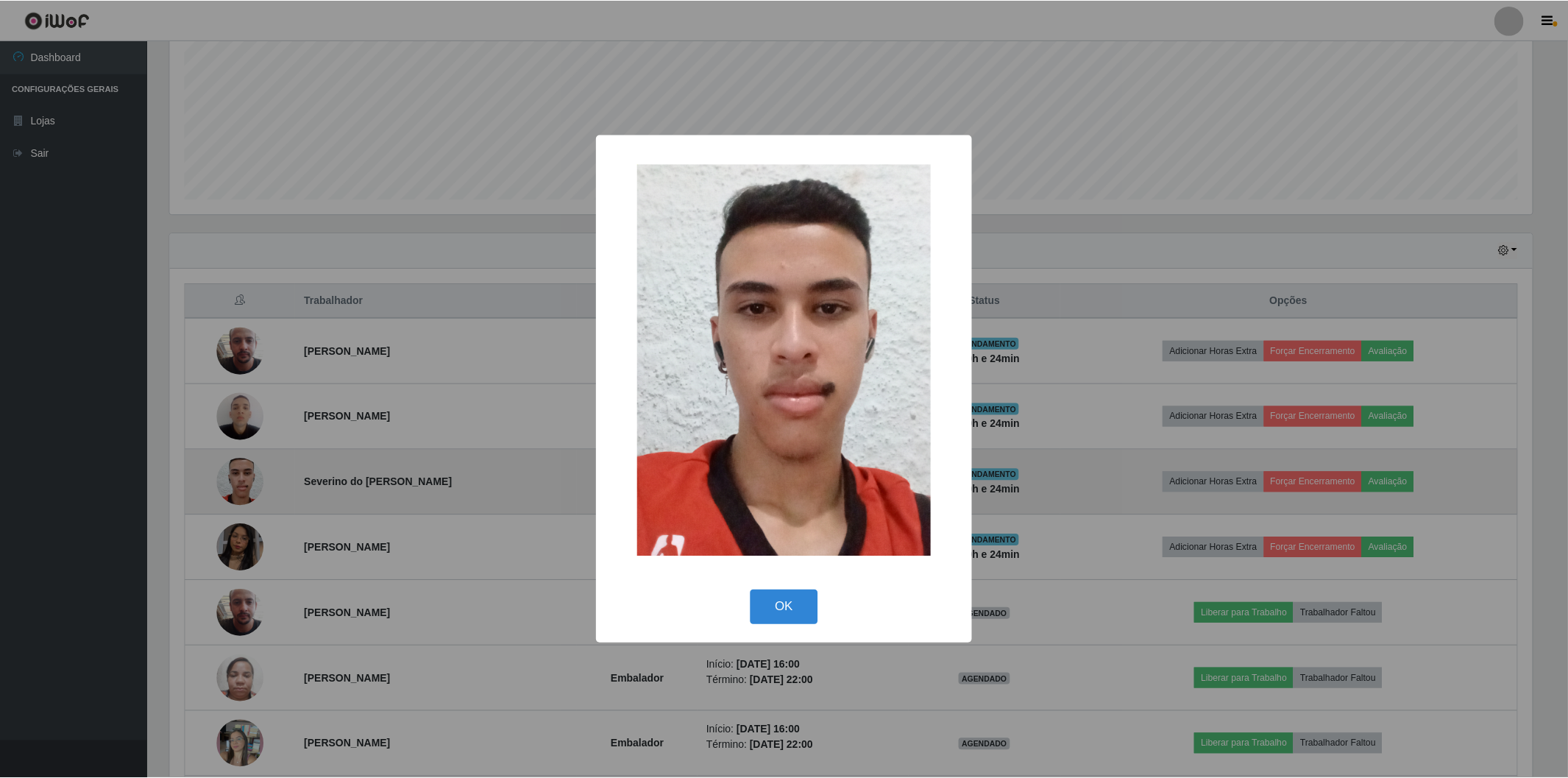
scroll to position [305, 1366]
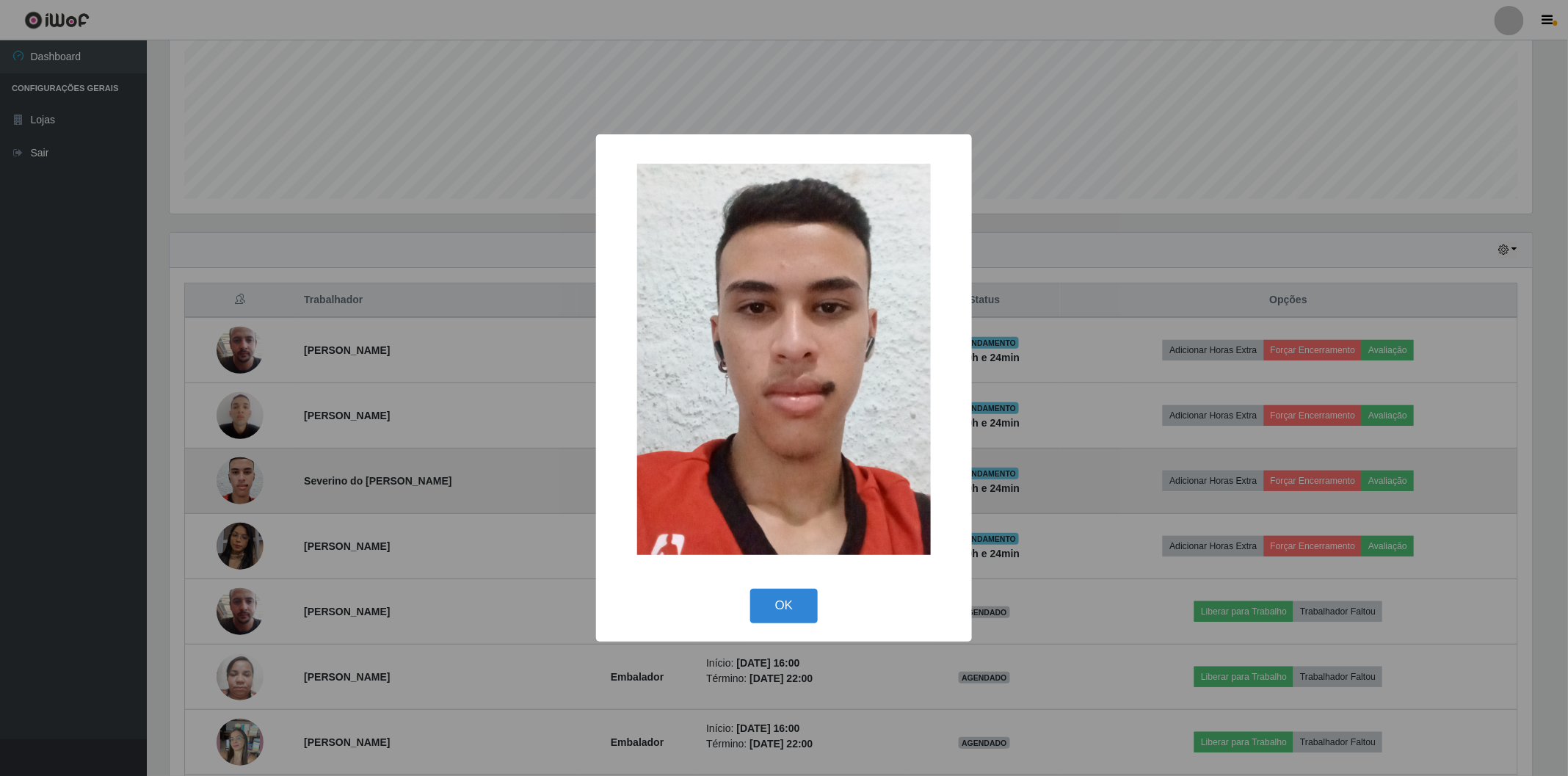
click at [244, 486] on div "× OK Cancel" at bounding box center [784, 388] width 1568 height 776
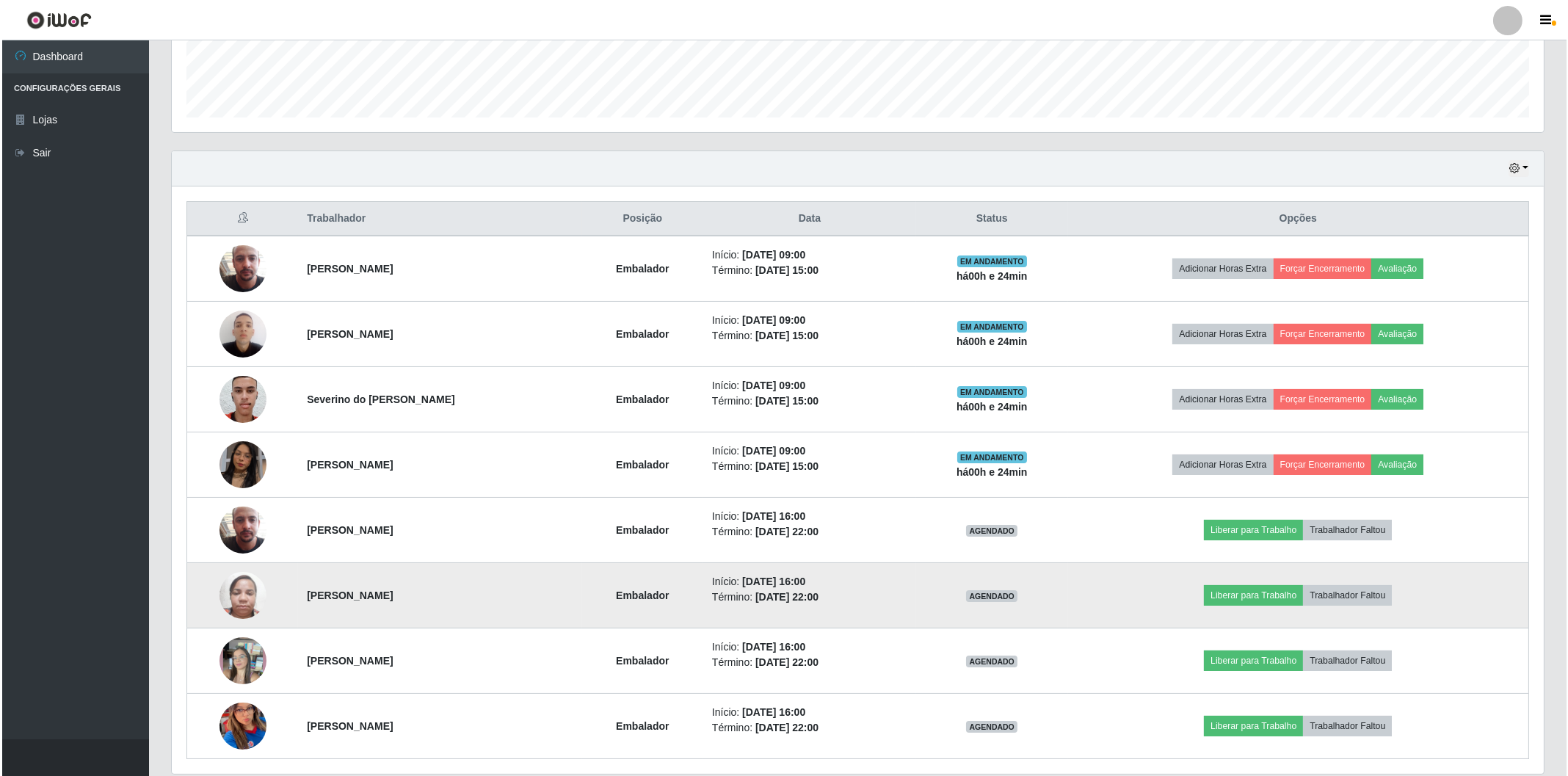
scroll to position [460, 0]
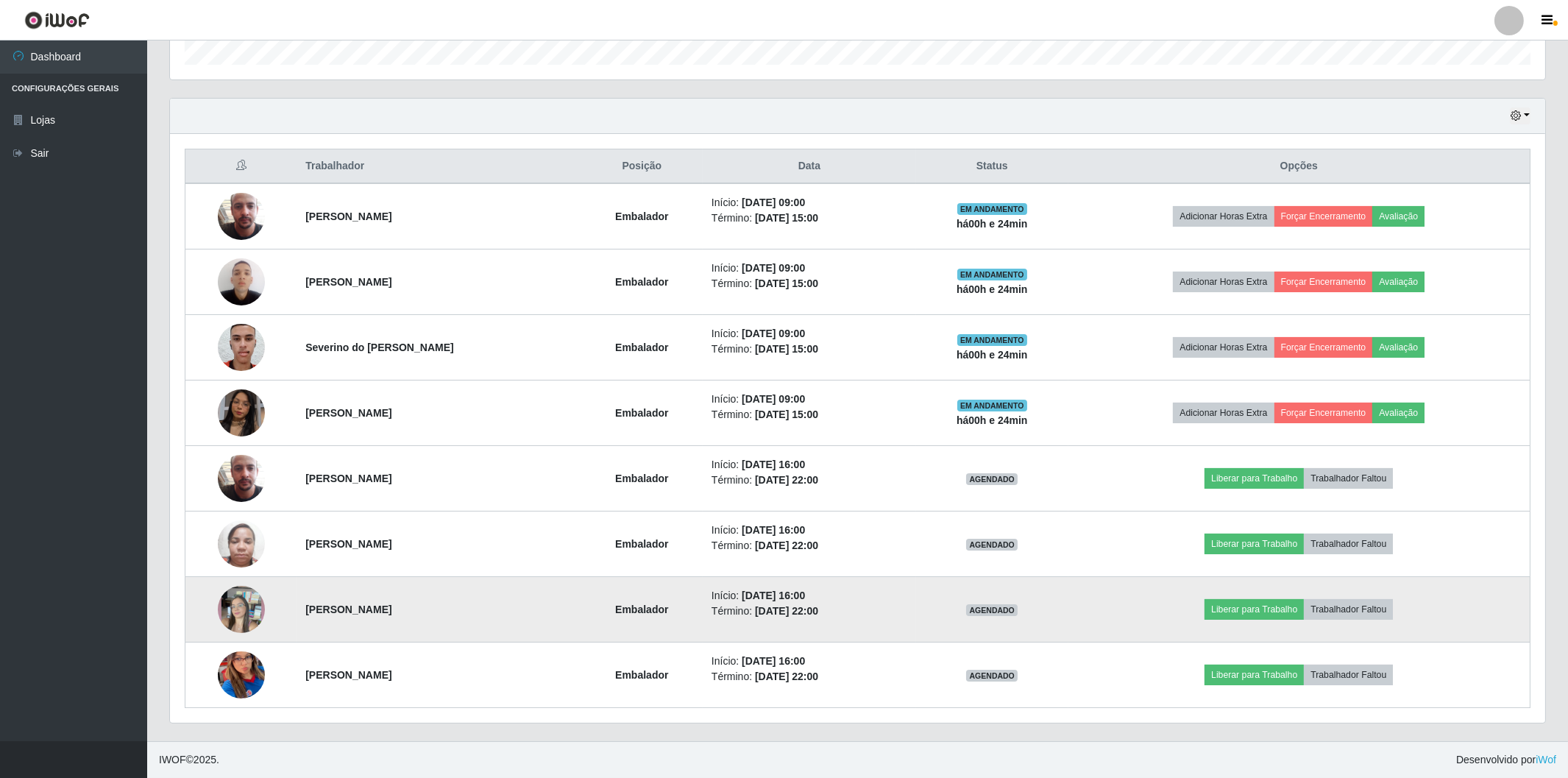
click at [243, 621] on img at bounding box center [241, 610] width 47 height 84
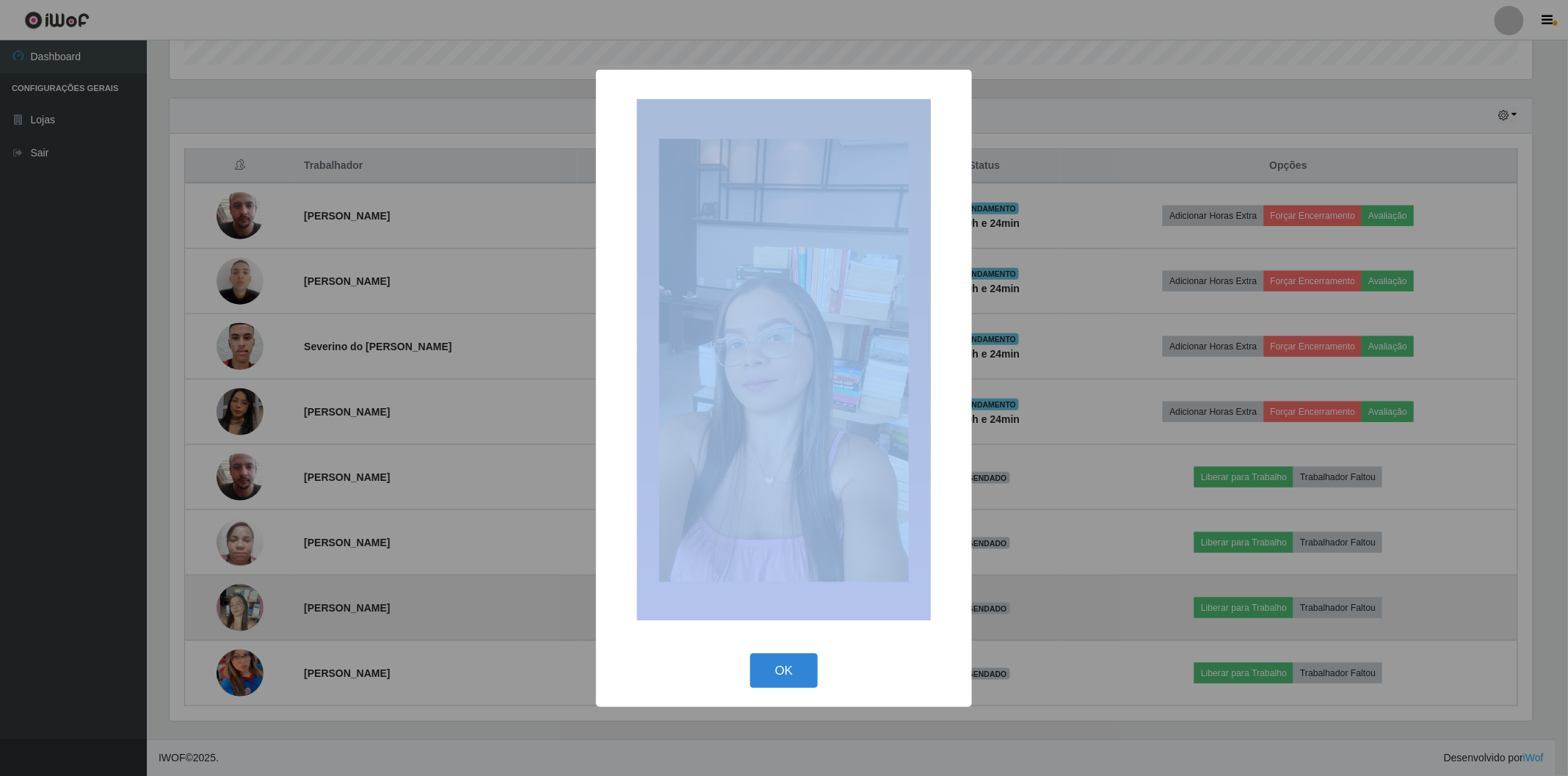
click at [242, 619] on div "× OK Cancel" at bounding box center [784, 388] width 1568 height 776
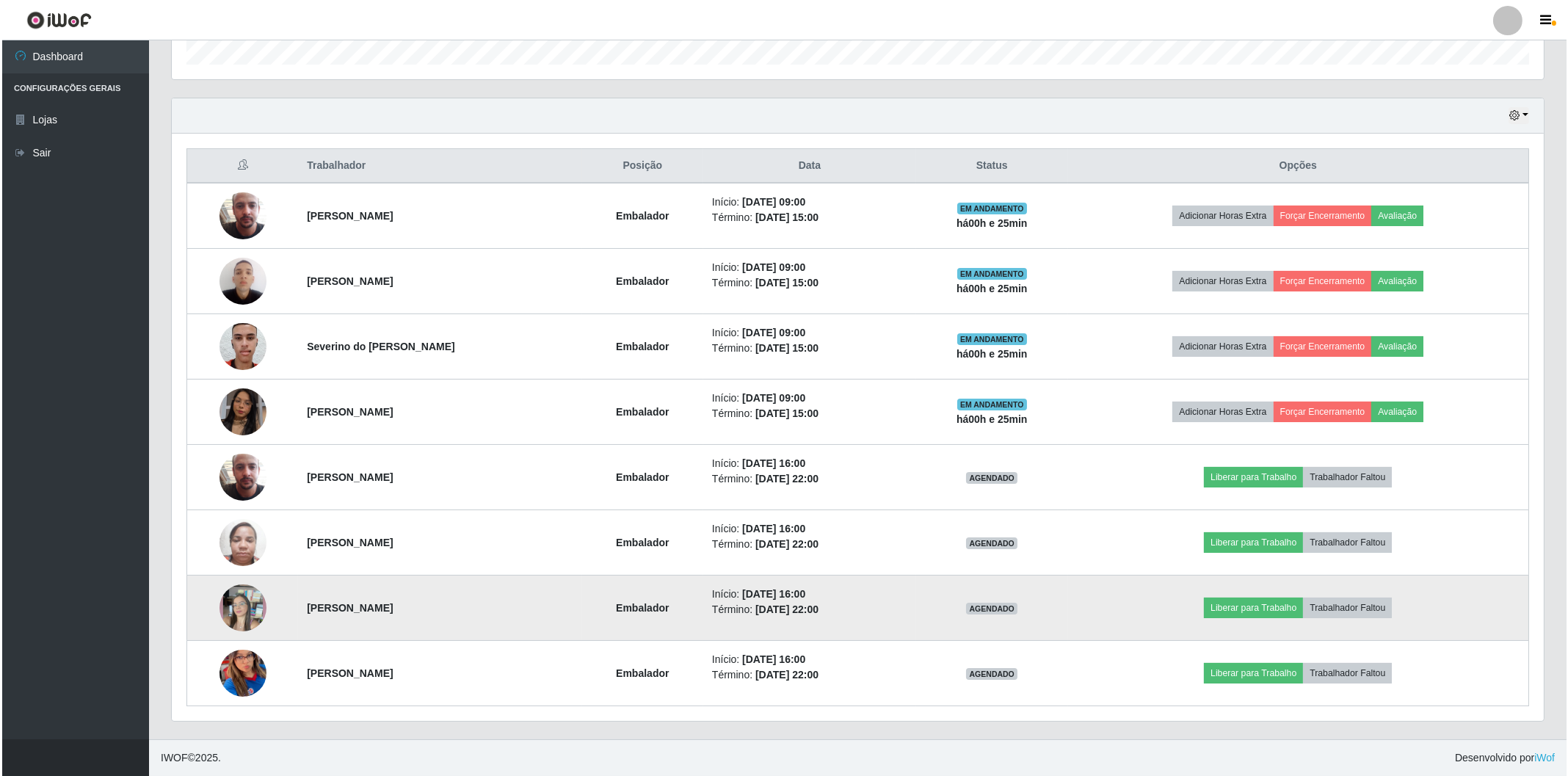
scroll to position [297, 0]
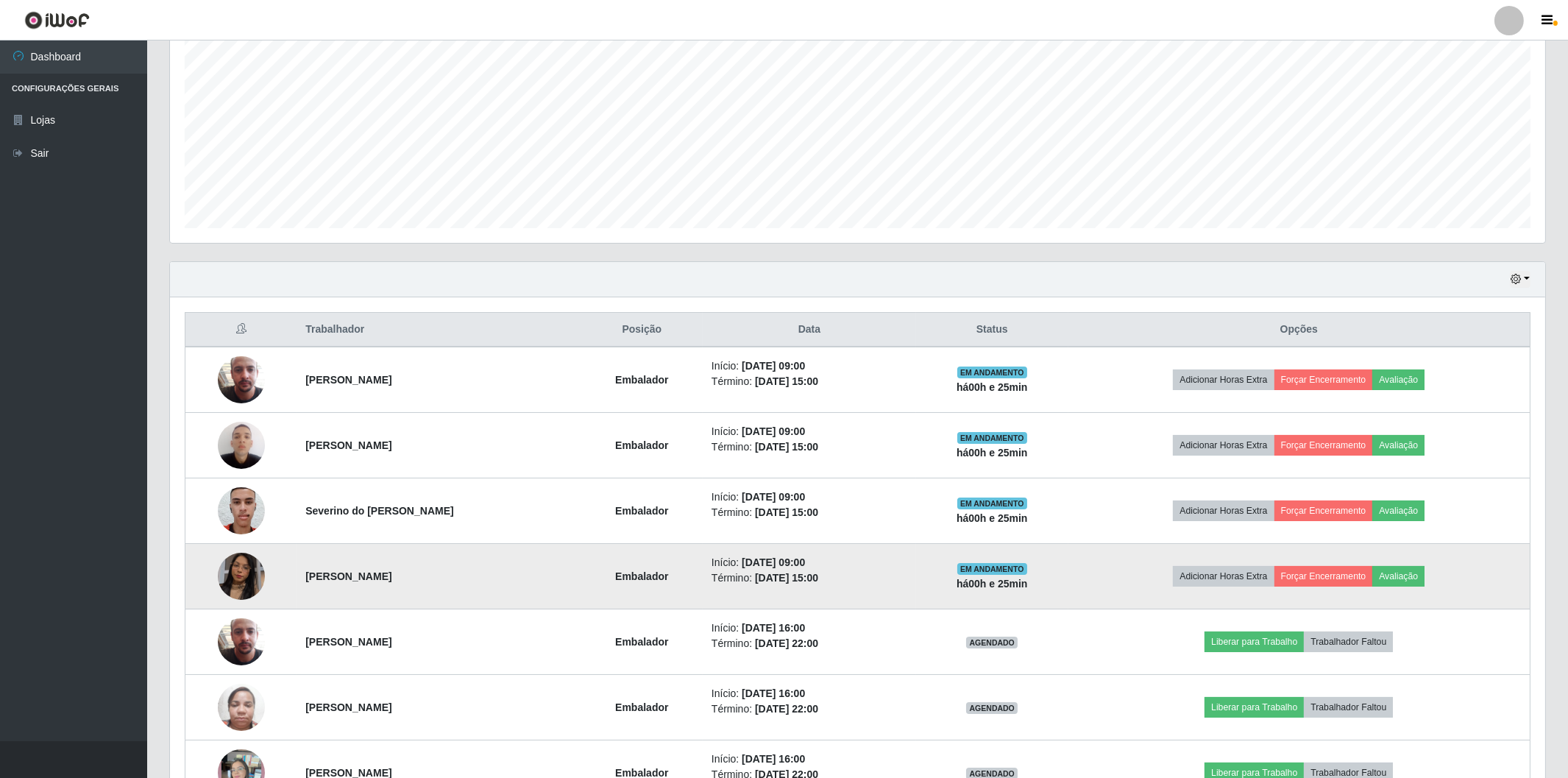
click at [236, 565] on img at bounding box center [241, 577] width 47 height 84
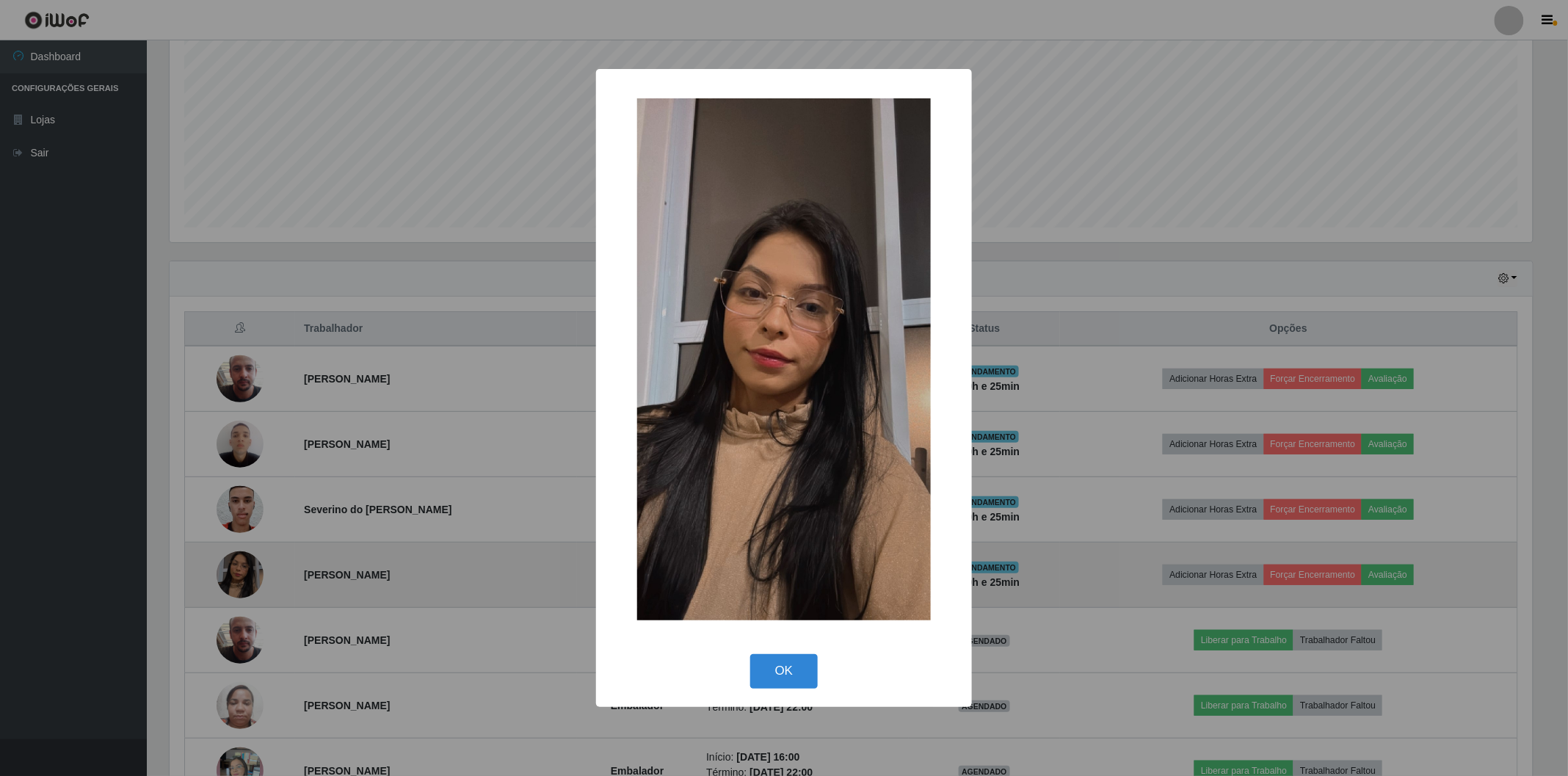
click at [235, 563] on div "× OK Cancel" at bounding box center [784, 388] width 1568 height 776
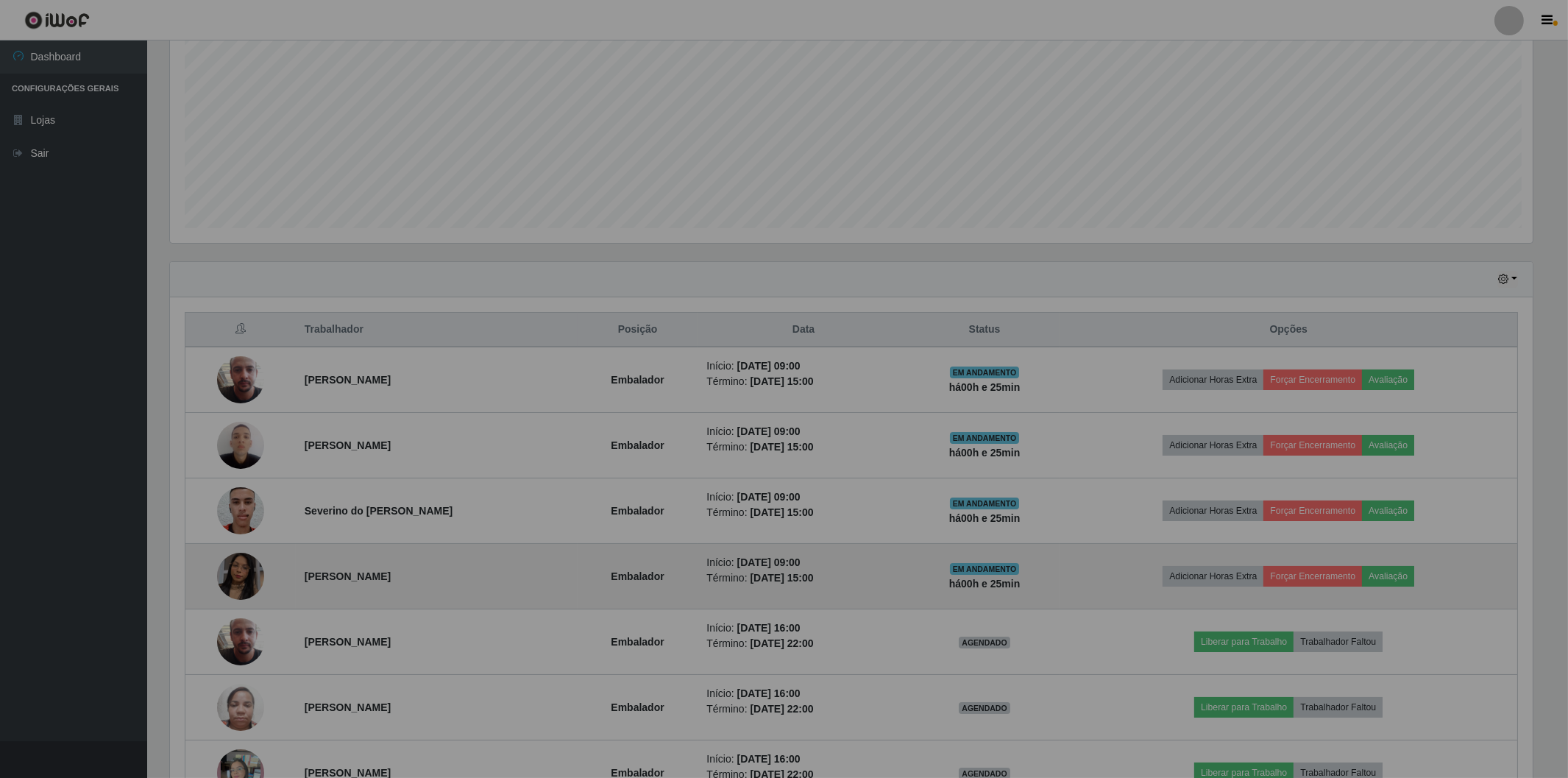
scroll to position [305, 1375]
